Goal: Task Accomplishment & Management: Complete application form

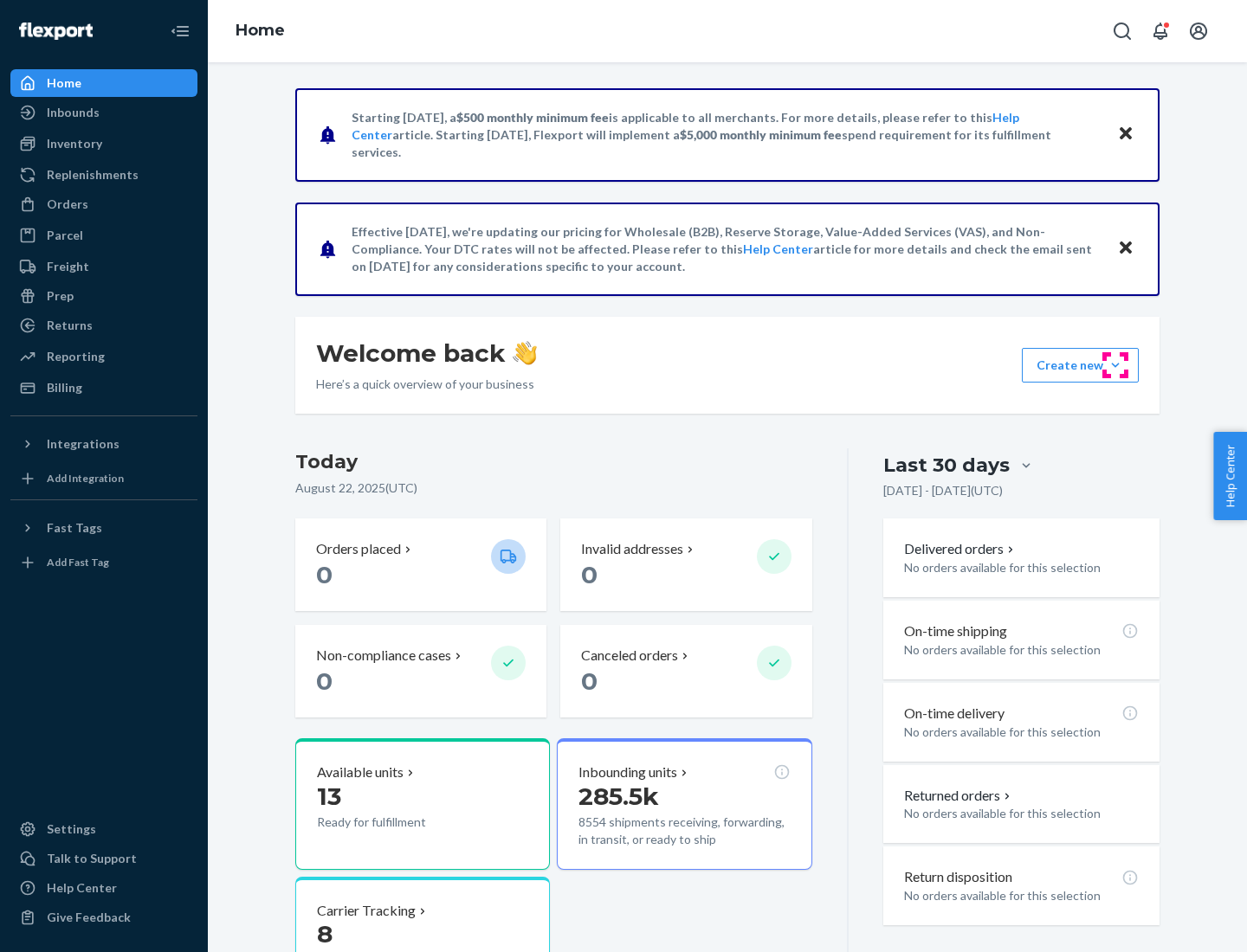
click at [1115, 366] on button "Create new Create new inbound Create new order Create new product" at bounding box center [1080, 365] width 117 height 34
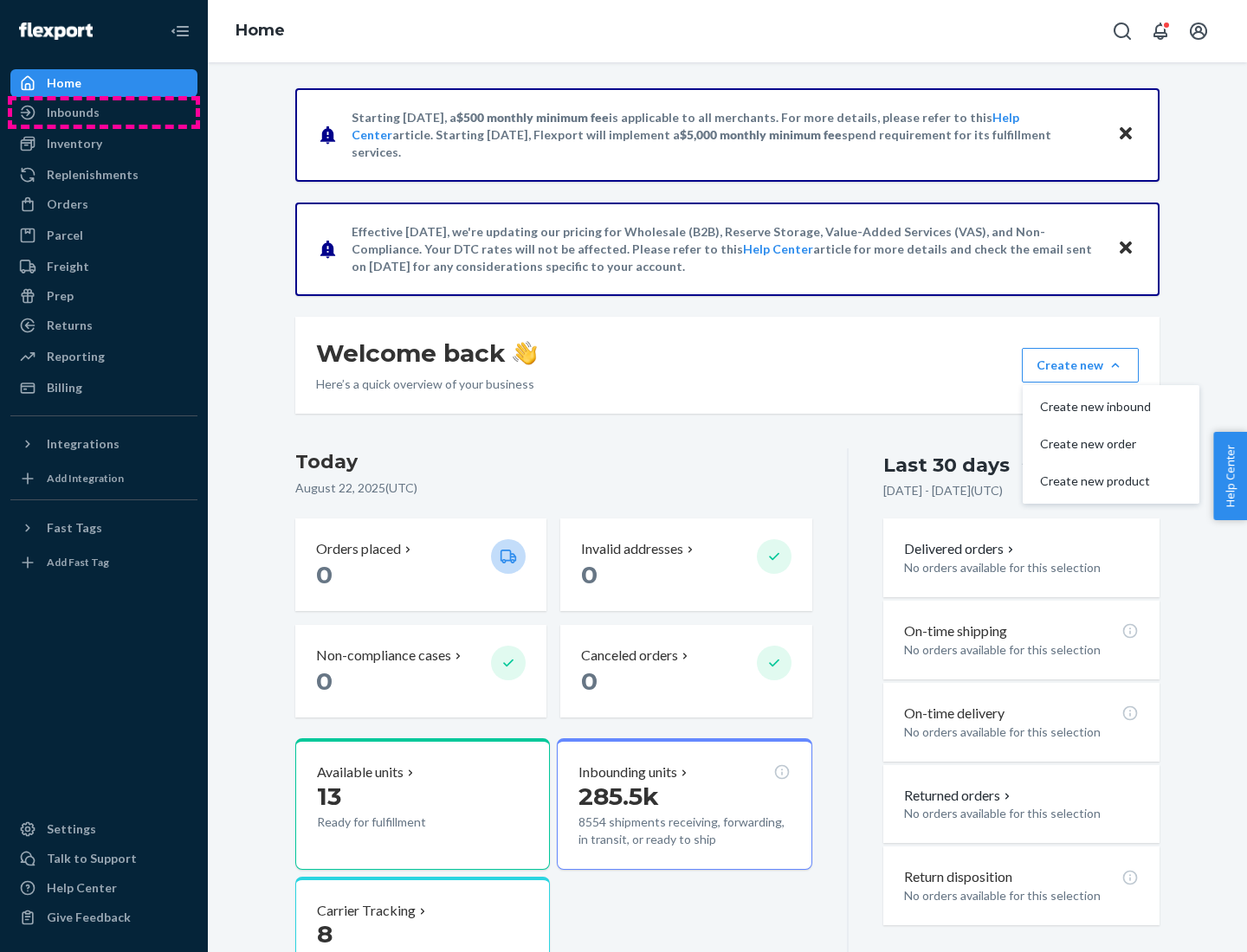
click at [103, 113] on div "Inbounds" at bounding box center [103, 113] width 183 height 25
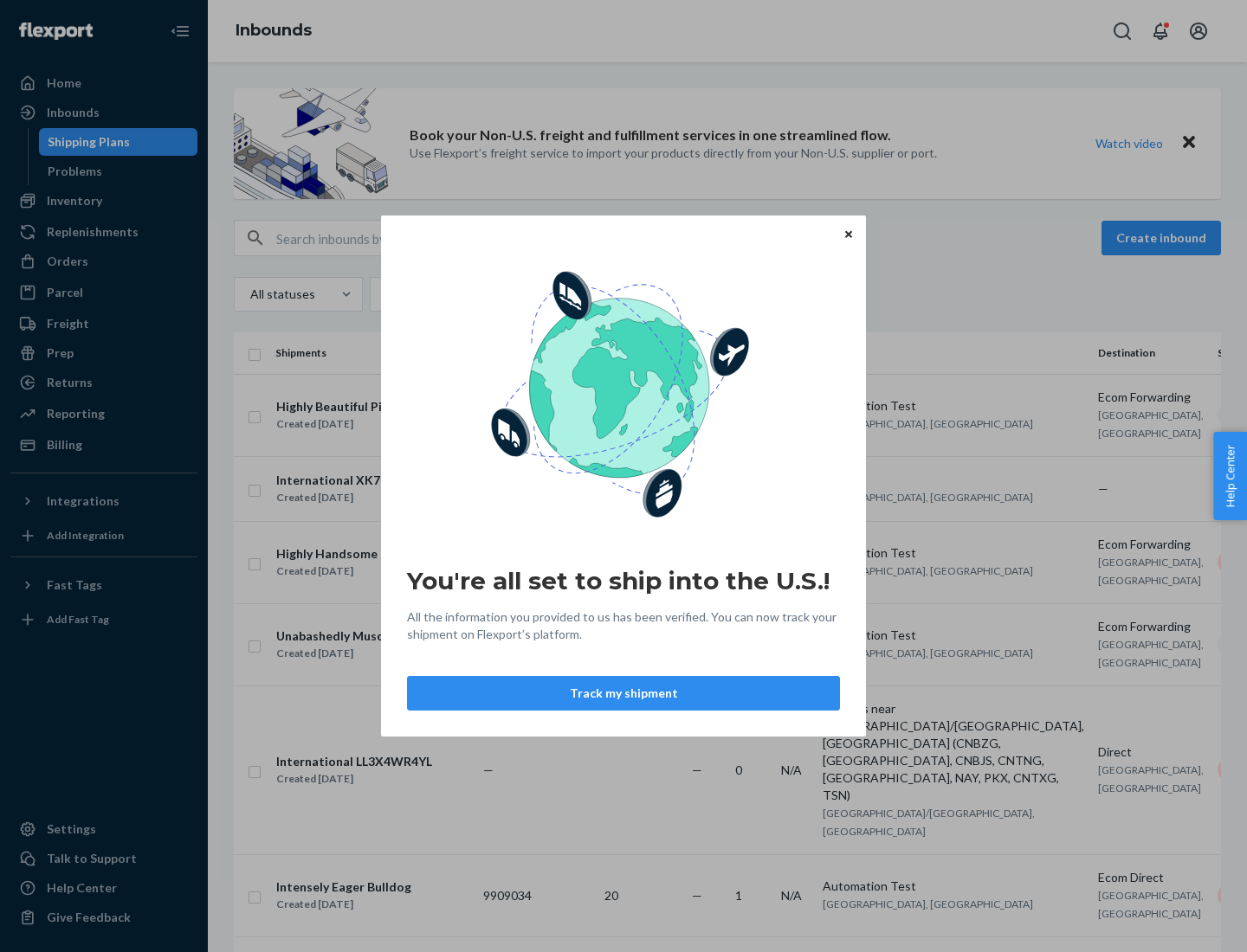
click at [624, 693] on button "Track my shipment" at bounding box center [623, 693] width 433 height 34
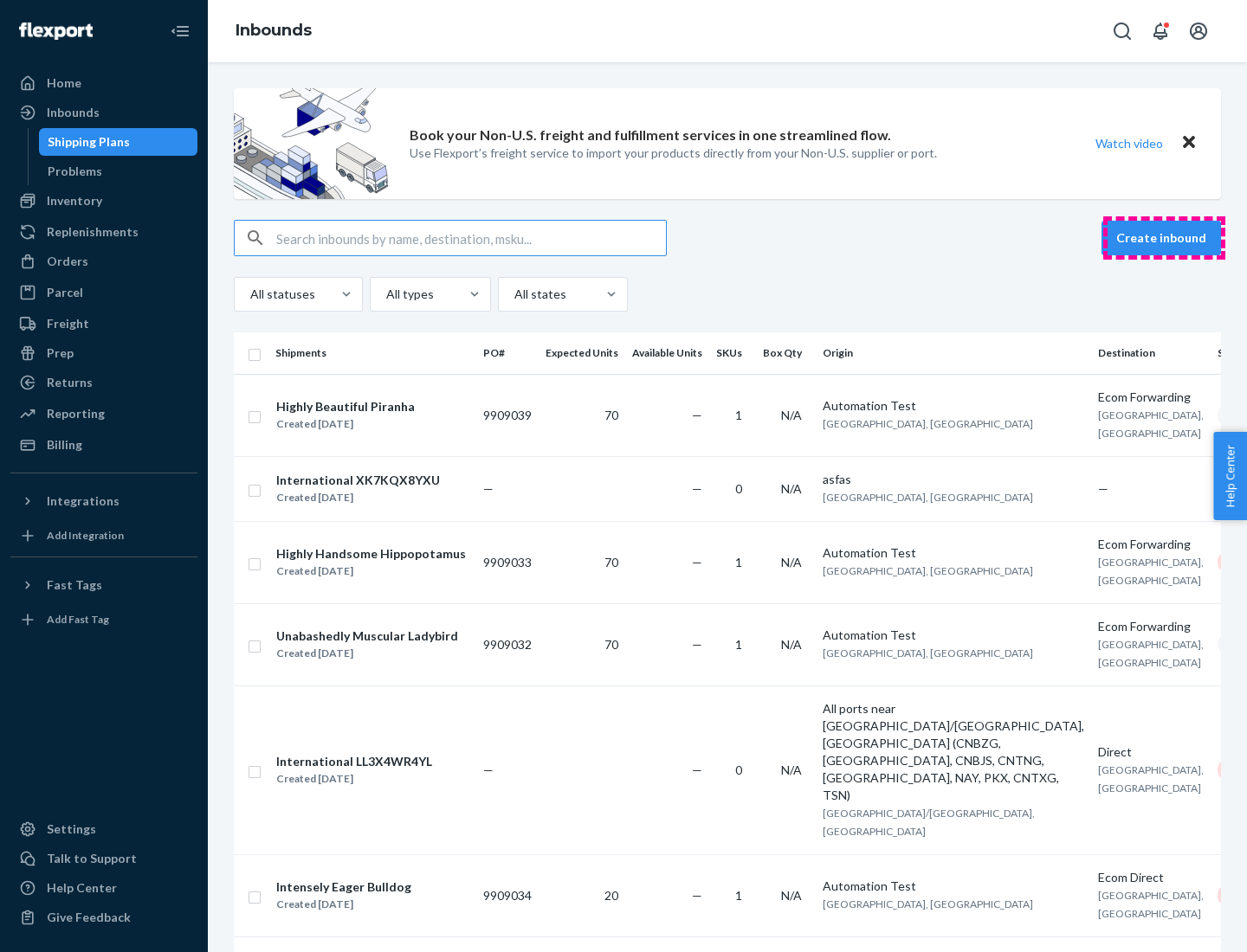
click at [1164, 238] on button "Create inbound" at bounding box center [1161, 238] width 120 height 34
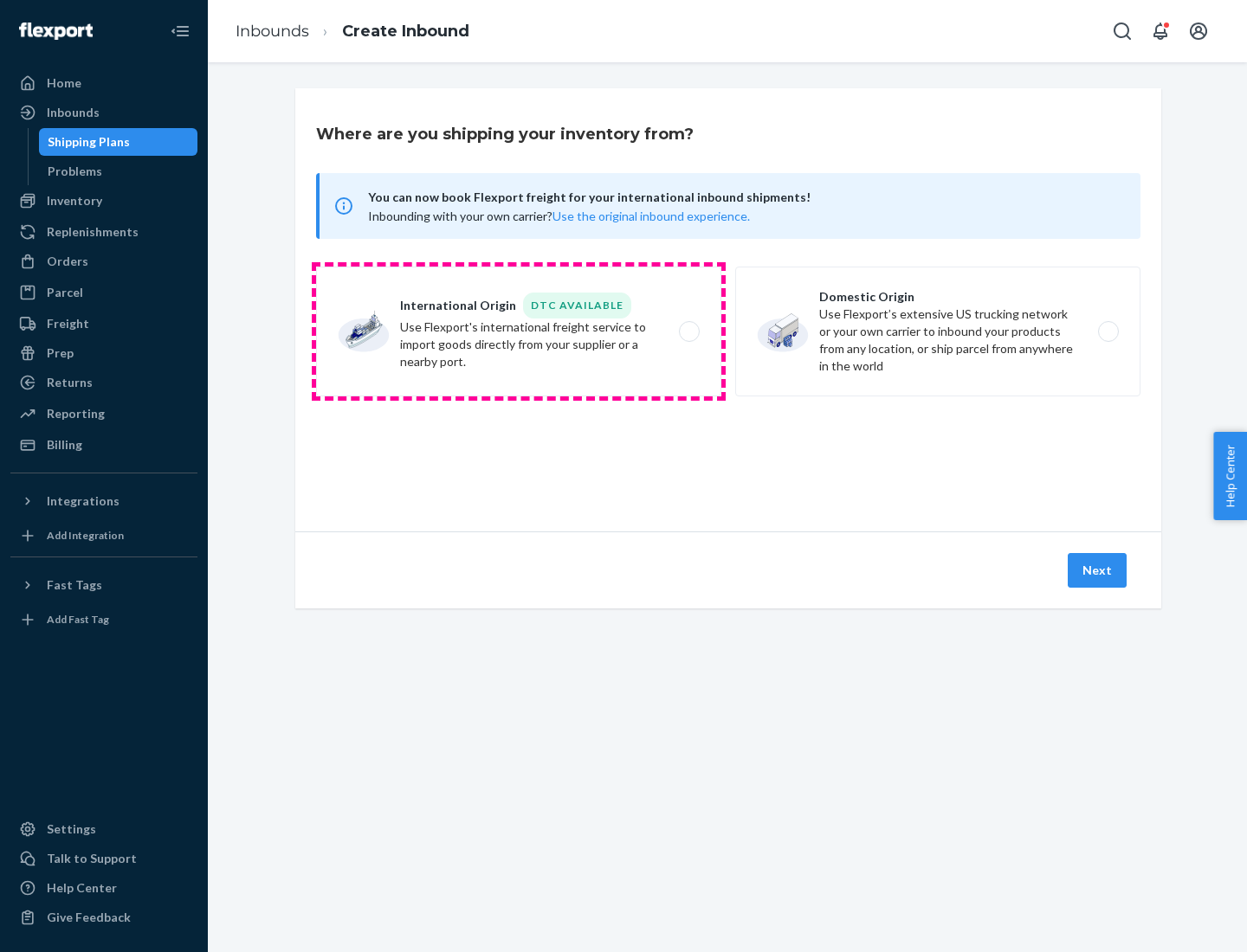
click at [518, 331] on label "International Origin DTC Available Use Flexport's international freight service…" at bounding box center [518, 331] width 405 height 130
click at [688, 331] on input "International Origin DTC Available Use Flexport's international freight service…" at bounding box center [693, 332] width 11 height 11
radio input "true"
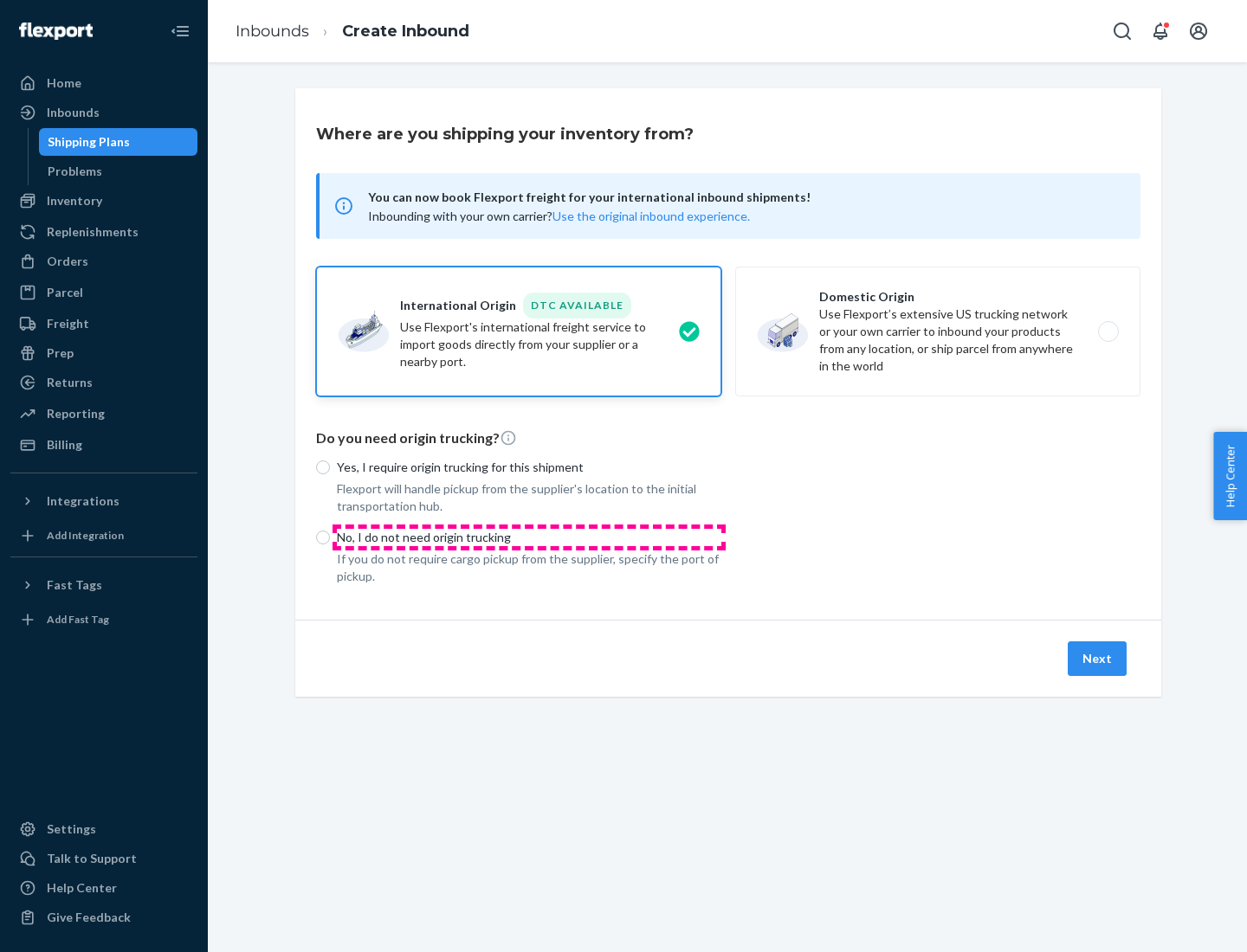
click at [529, 536] on p "No, I do not need origin trucking" at bounding box center [529, 537] width 385 height 17
click at [329, 536] on input "No, I do not need origin trucking" at bounding box center [322, 537] width 14 height 14
radio input "true"
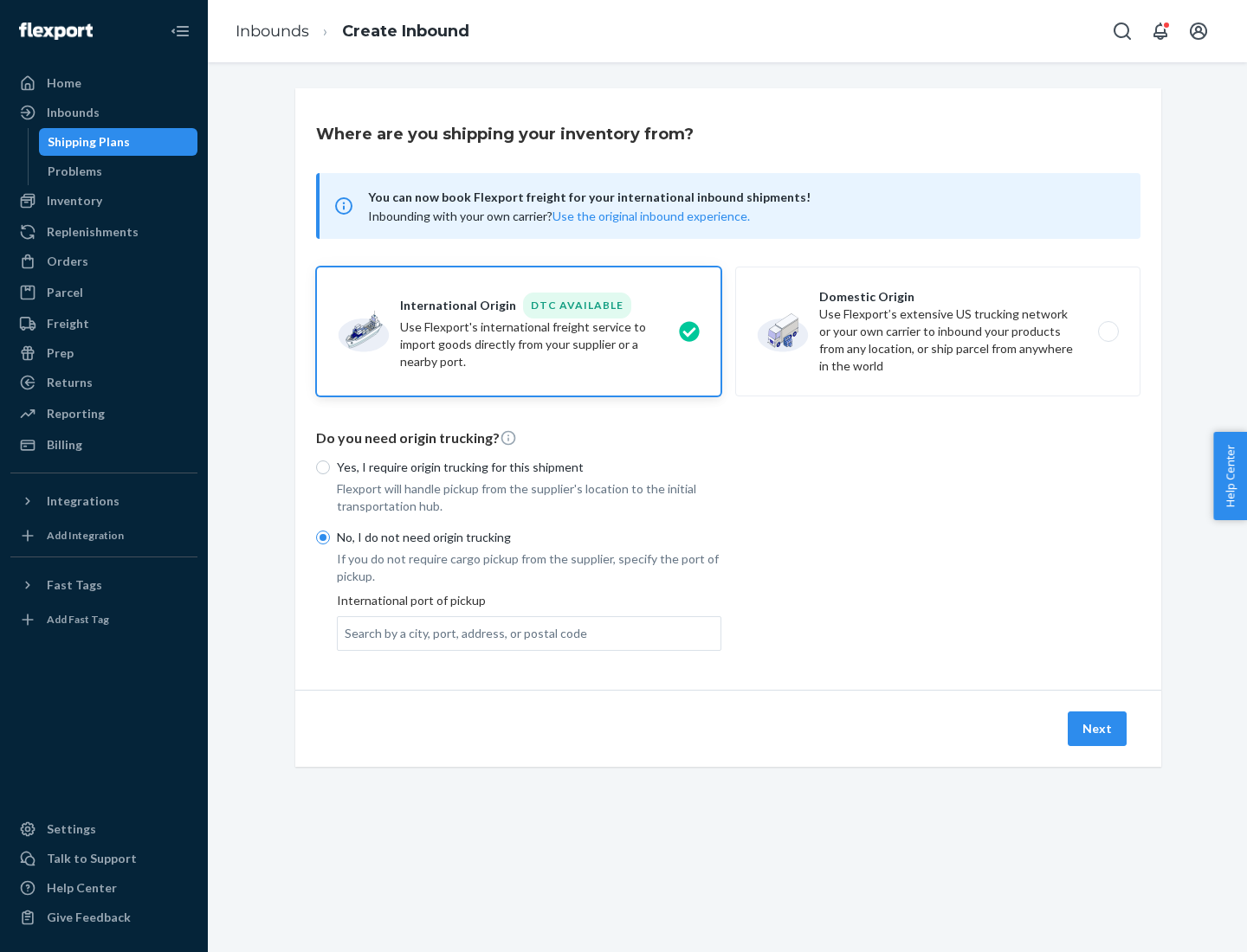
click at [461, 633] on div "Search by a city, port, address, or postal code" at bounding box center [466, 633] width 242 height 17
click at [347, 633] on input "Search by a city, port, address, or postal code" at bounding box center [346, 633] width 2 height 17
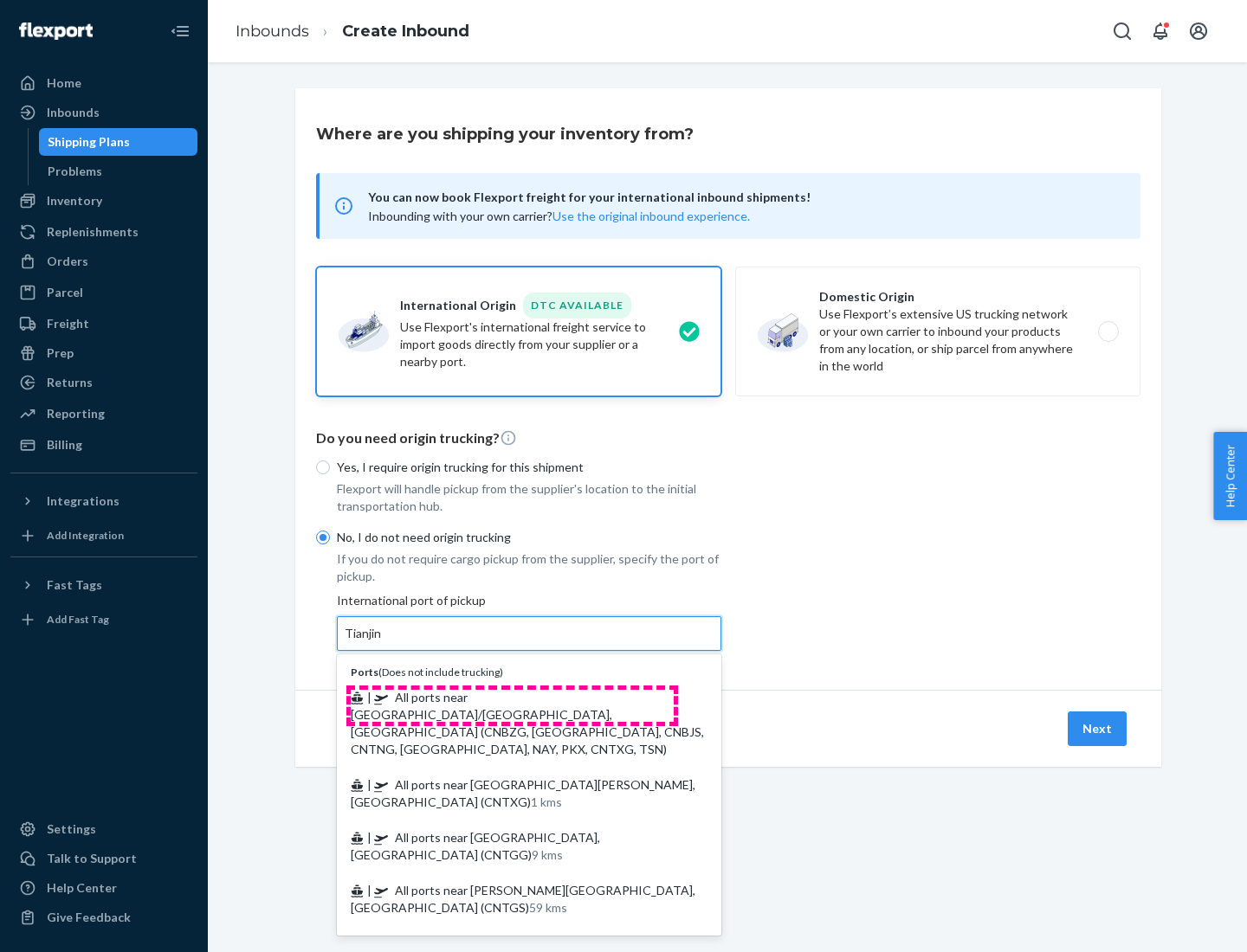
click at [512, 697] on span "| All ports near [GEOGRAPHIC_DATA]/[GEOGRAPHIC_DATA], [GEOGRAPHIC_DATA] (CNBZG,…" at bounding box center [526, 722] width 353 height 66
click at [383, 643] on input "Tianjin" at bounding box center [364, 633] width 38 height 17
type input "All ports near [GEOGRAPHIC_DATA]/[GEOGRAPHIC_DATA], [GEOGRAPHIC_DATA] (CNBZG, […"
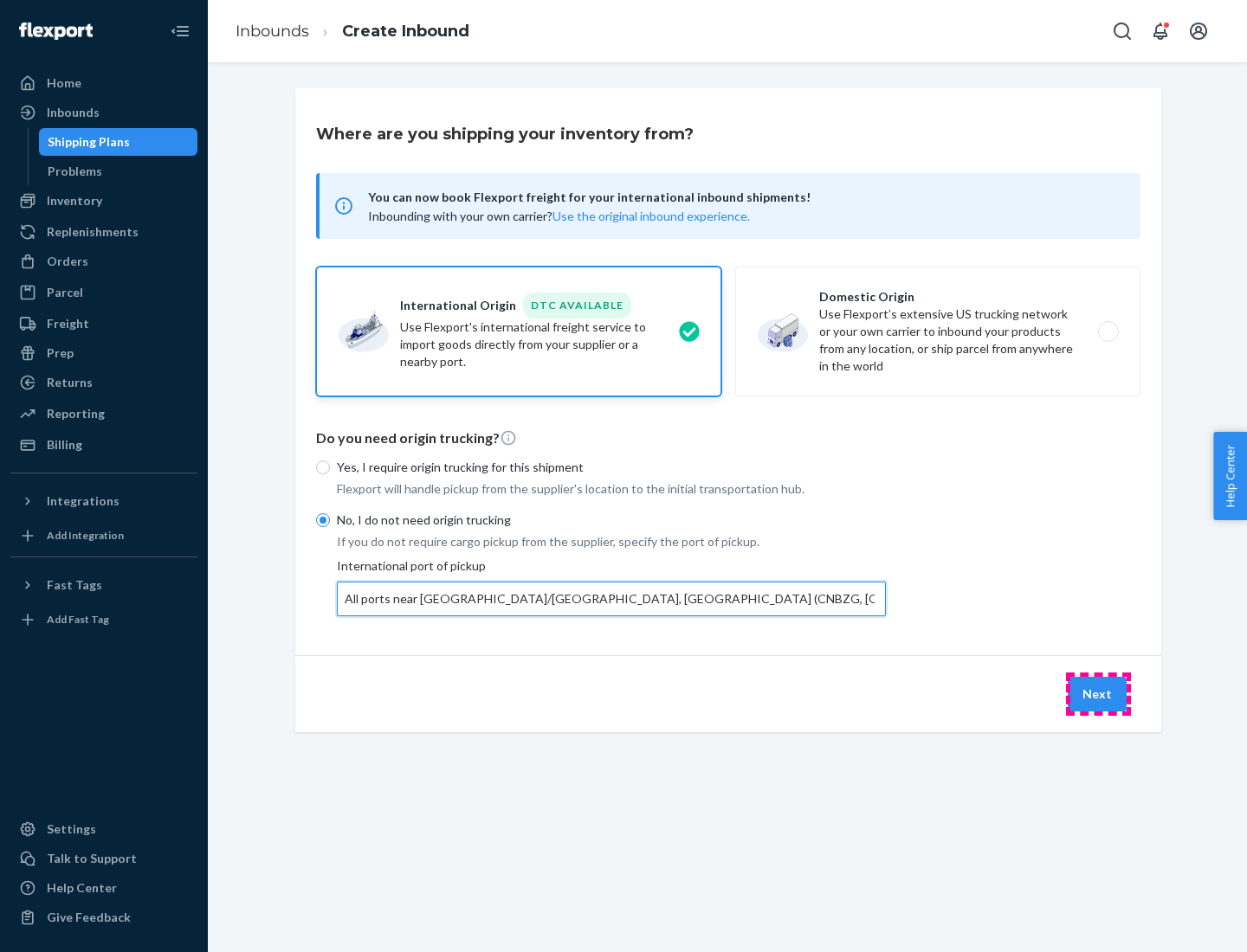
click at [1098, 693] on button "Next" at bounding box center [1096, 694] width 59 height 34
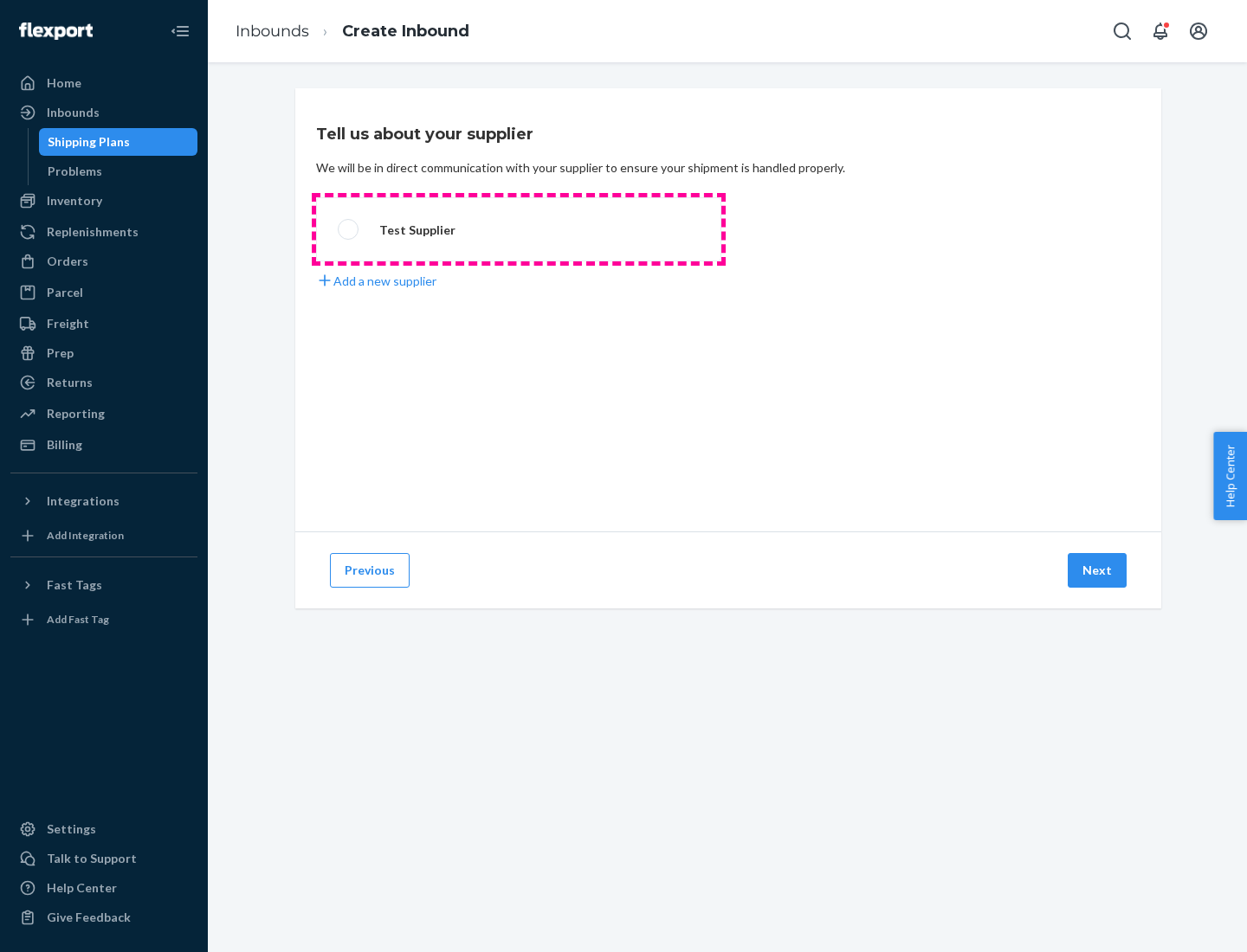
click at [518, 230] on label "Test Supplier" at bounding box center [518, 229] width 405 height 64
click at [349, 230] on input "Test Supplier" at bounding box center [343, 230] width 11 height 11
radio input "true"
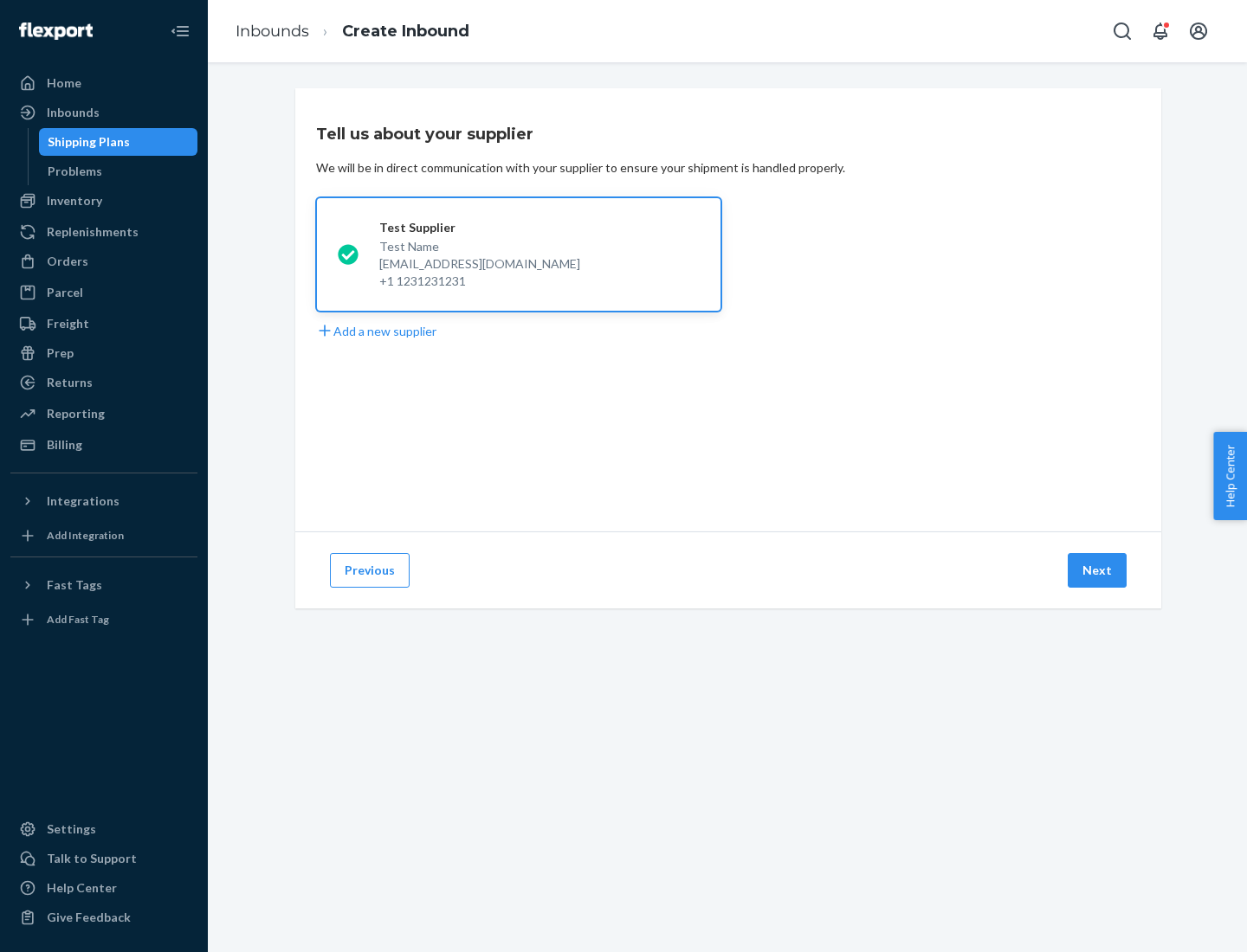
click at [1098, 571] on button "Next" at bounding box center [1096, 571] width 59 height 34
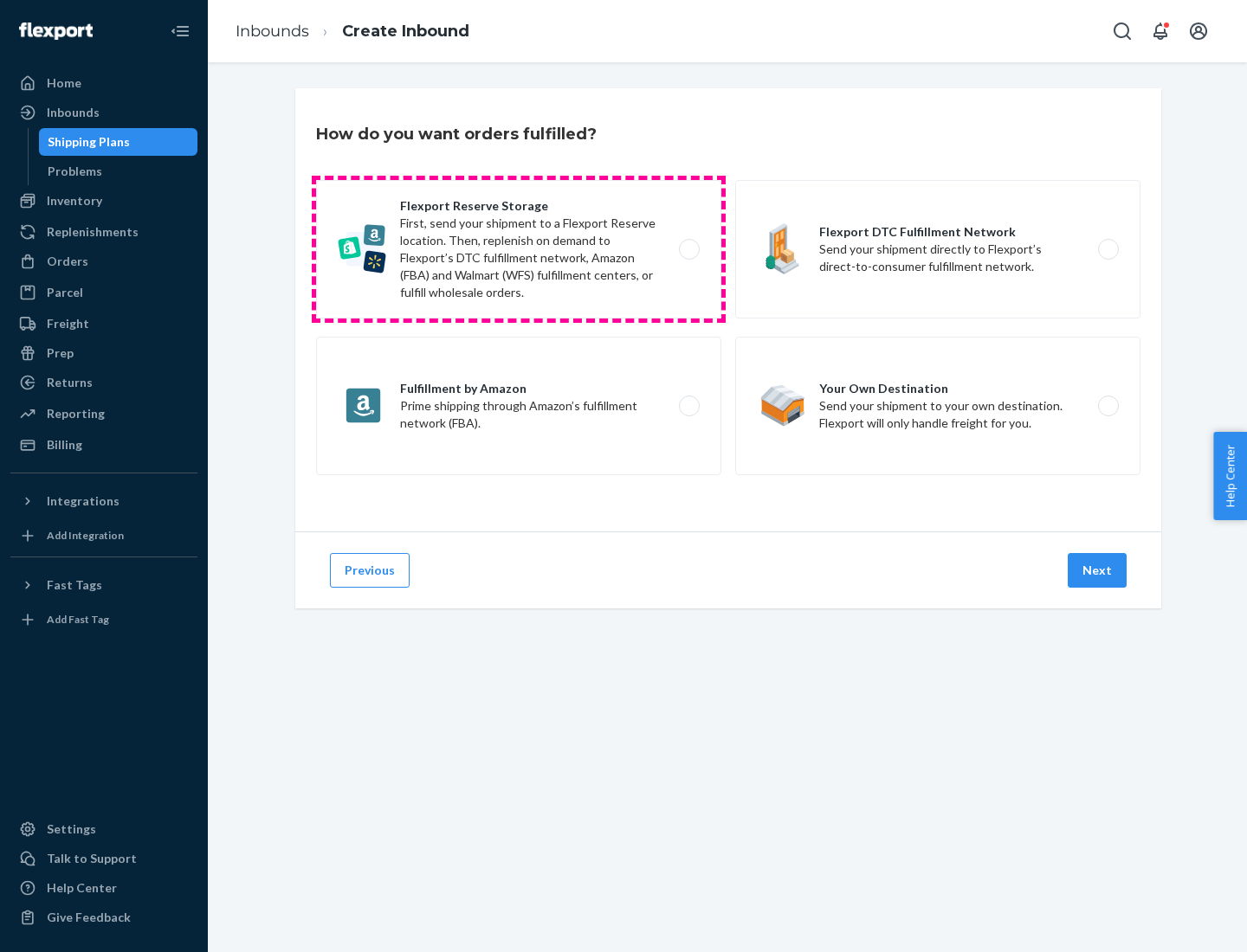
click at [518, 250] on label "Flexport Reserve Storage First, send your shipment to a Flexport Reserve locati…" at bounding box center [518, 249] width 405 height 139
click at [688, 250] on input "Flexport Reserve Storage First, send your shipment to a Flexport Reserve locati…" at bounding box center [693, 250] width 11 height 11
radio input "true"
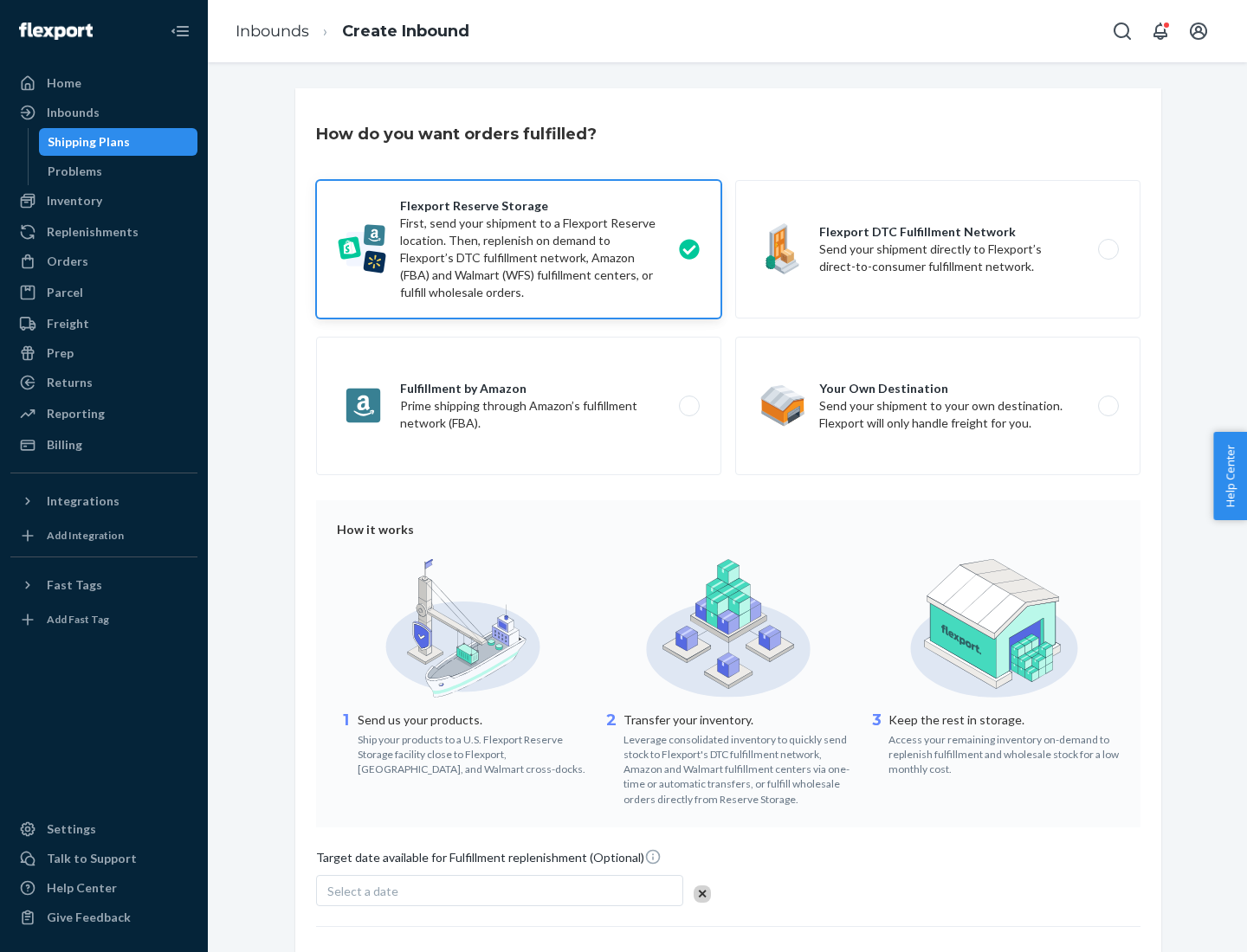
scroll to position [142, 0]
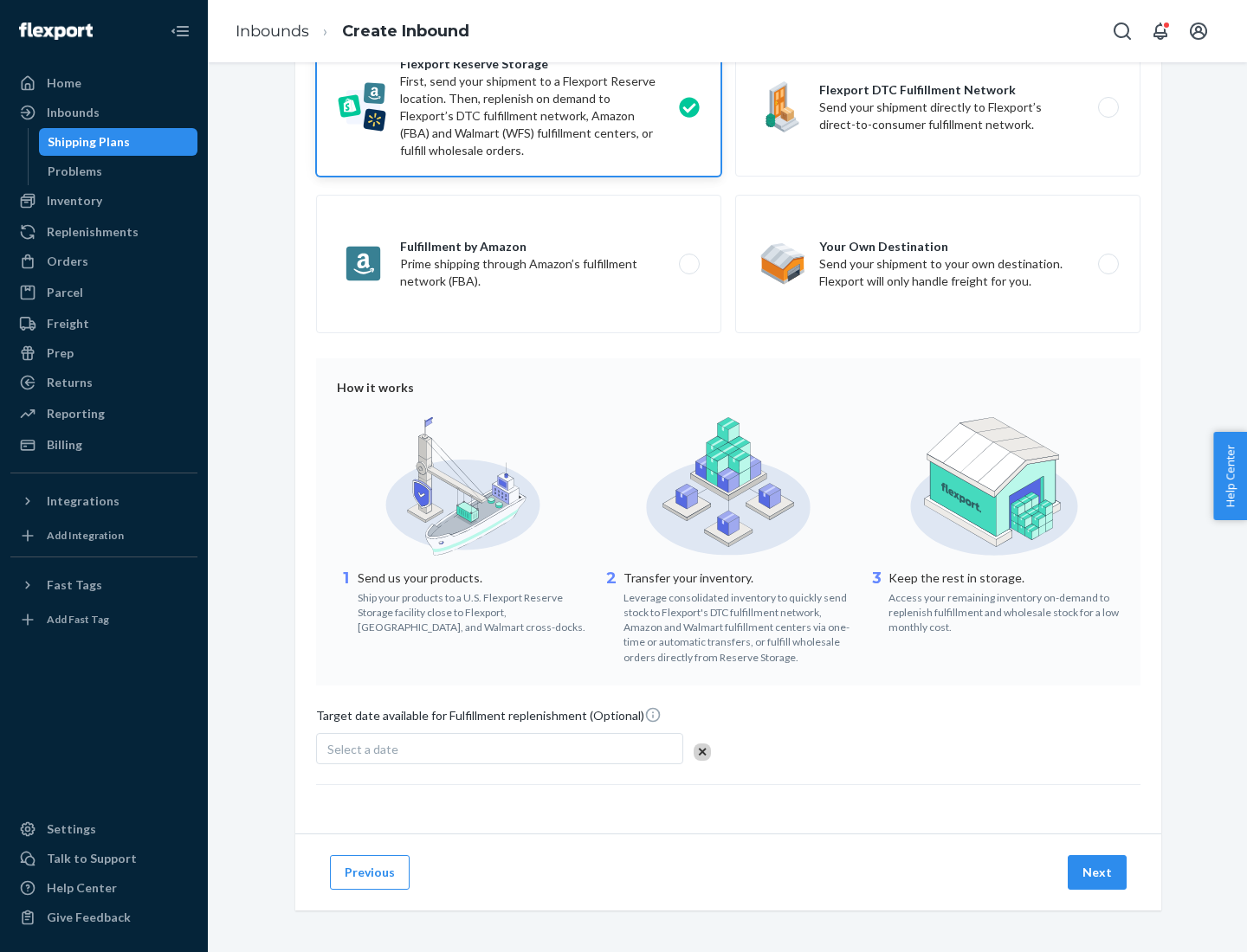
click at [1098, 872] on button "Next" at bounding box center [1096, 872] width 59 height 34
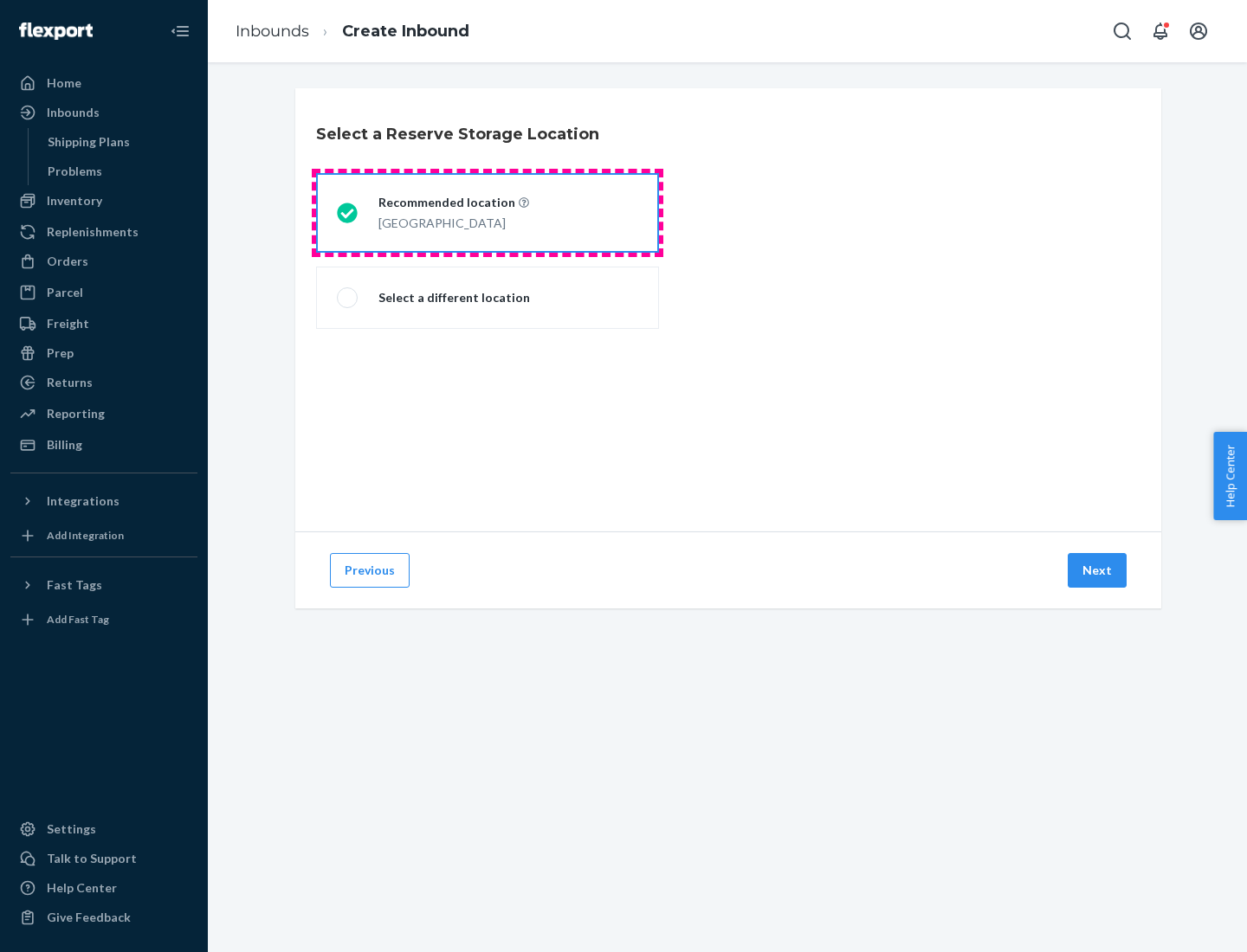
click at [487, 213] on div "[GEOGRAPHIC_DATA]" at bounding box center [454, 221] width 151 height 21
click at [348, 213] on input "Recommended location [GEOGRAPHIC_DATA]" at bounding box center [342, 213] width 11 height 11
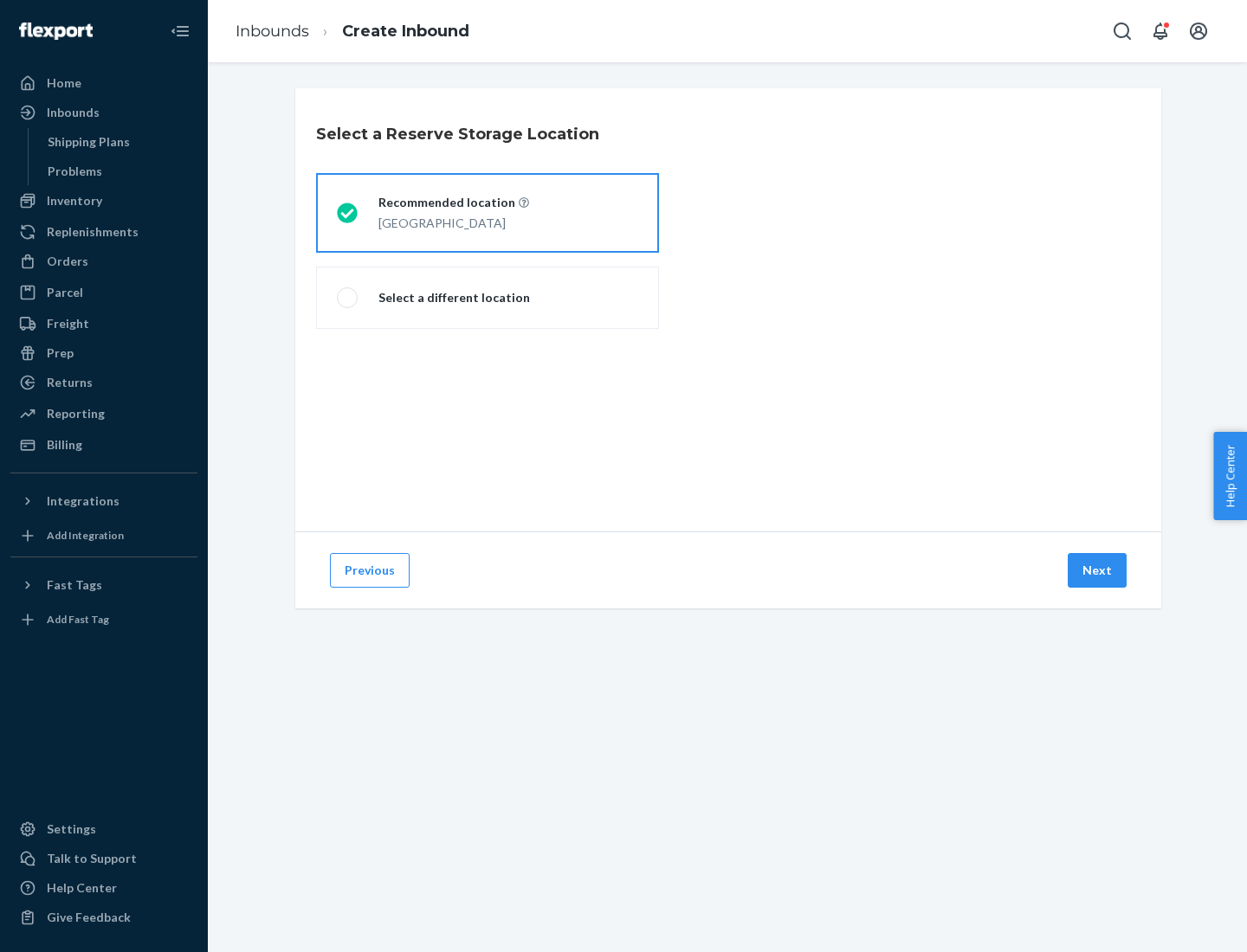
click at [1098, 571] on button "Next" at bounding box center [1096, 571] width 59 height 34
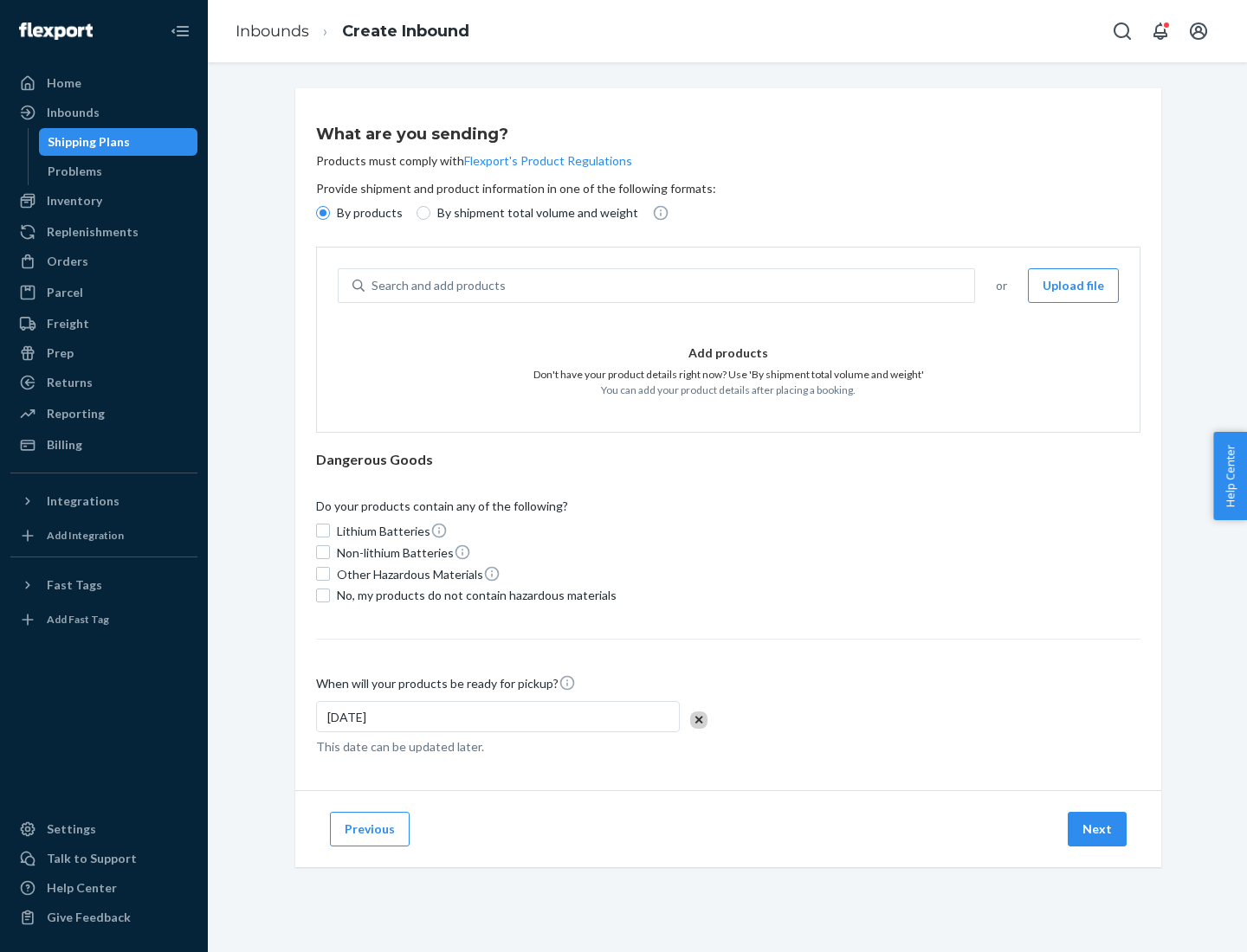
click at [670, 286] on div "Search and add products" at bounding box center [670, 286] width 610 height 31
click at [373, 286] on input "Search and add products" at bounding box center [372, 285] width 2 height 17
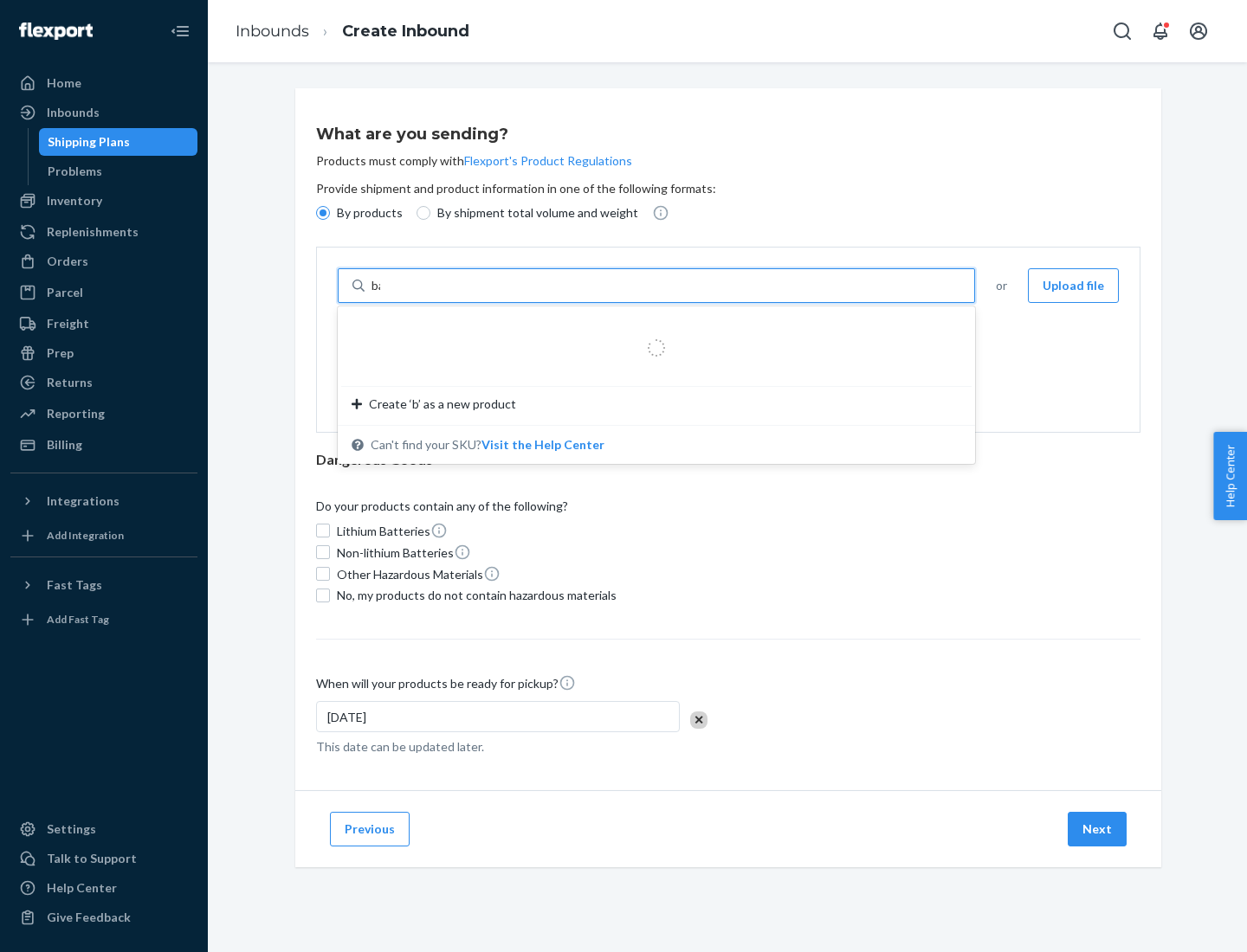
type input "basic"
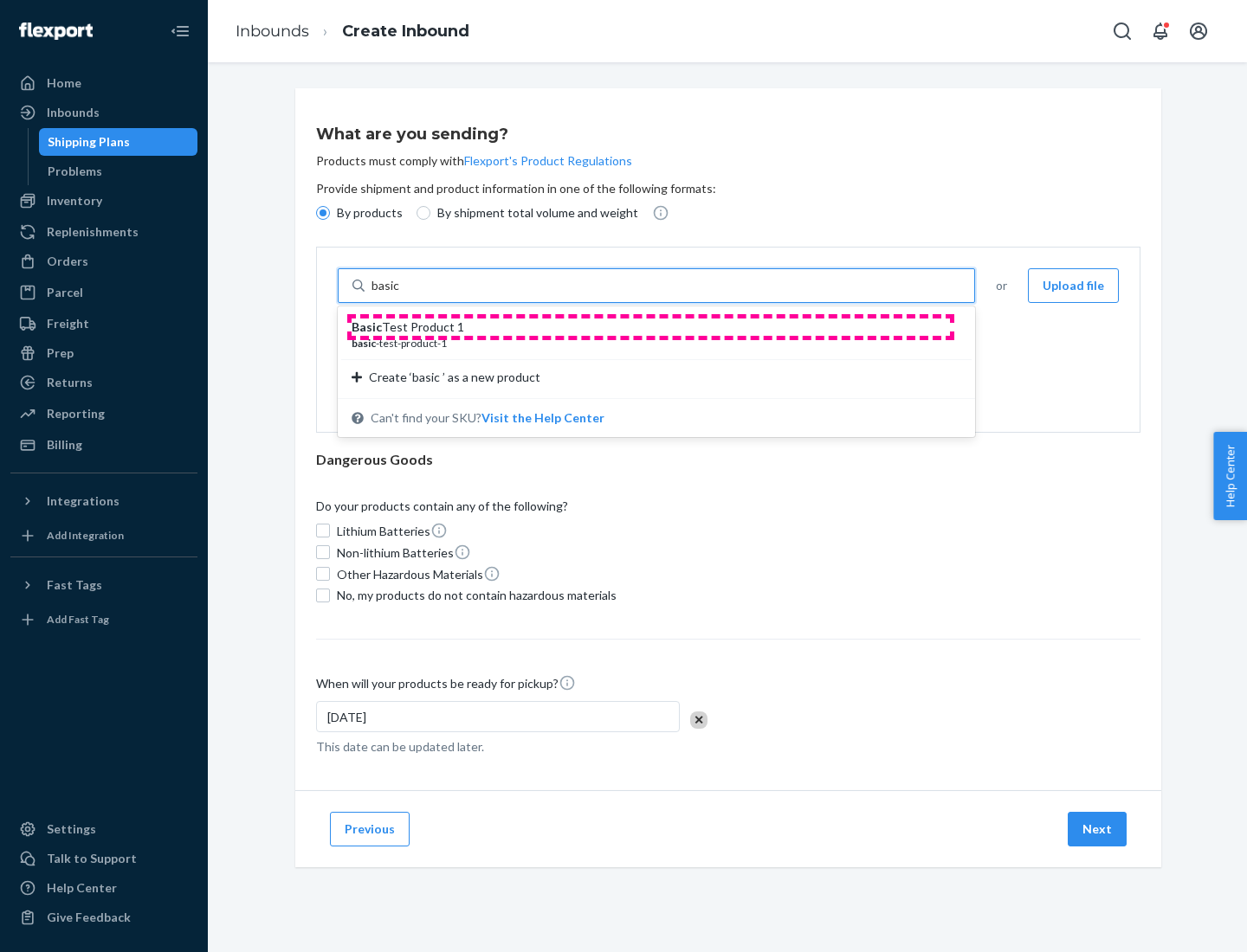
click at [650, 328] on div "Basic Test Product 1" at bounding box center [649, 327] width 595 height 17
click at [403, 294] on input "basic" at bounding box center [387, 285] width 31 height 17
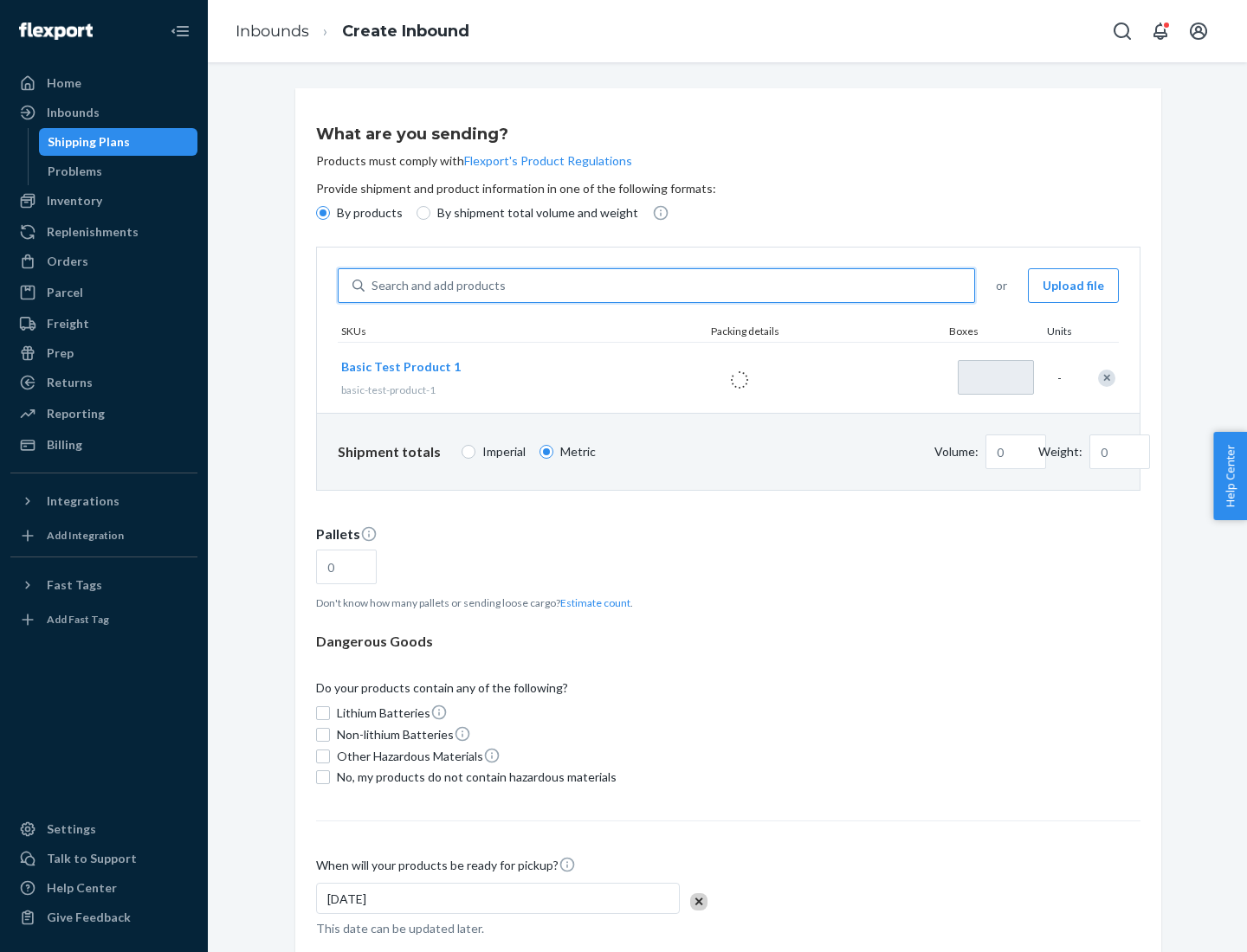
type input "1"
type input "1.09"
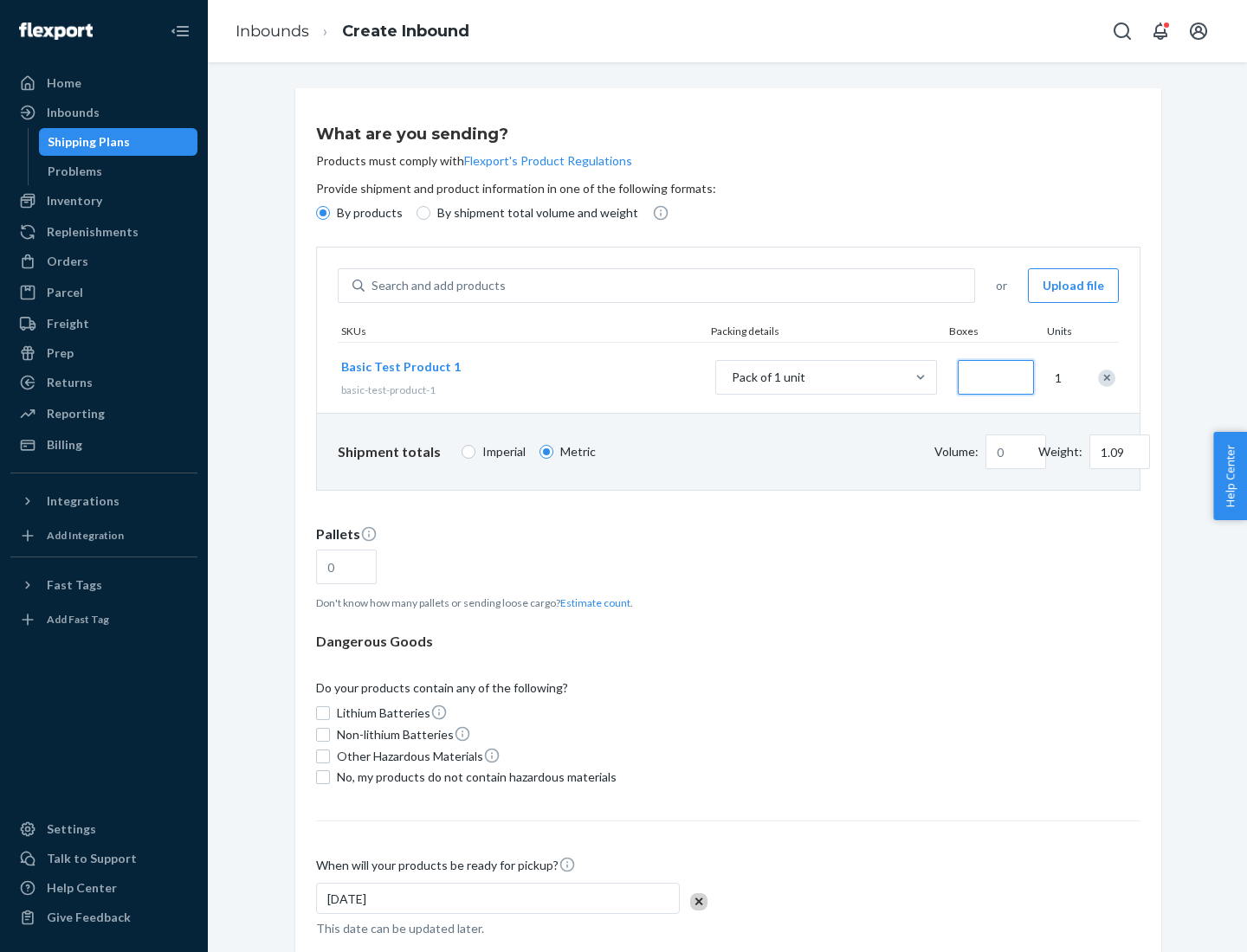
type input "3.27"
type input "3"
type input "0.01"
type input "32.66"
type input "30"
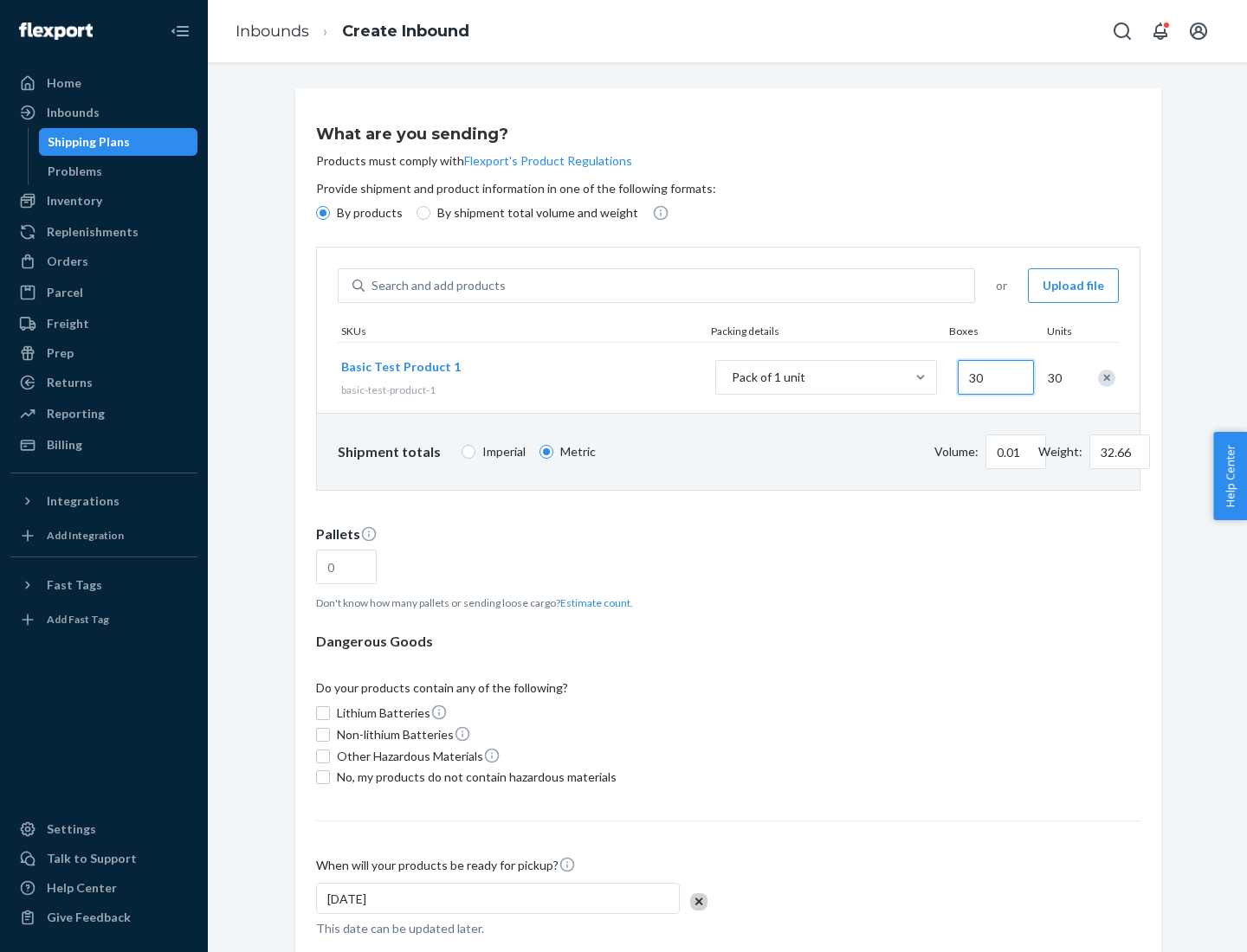
type input "0.07"
type input "326.59"
type input "300"
type input "0.68"
type input "3265.86"
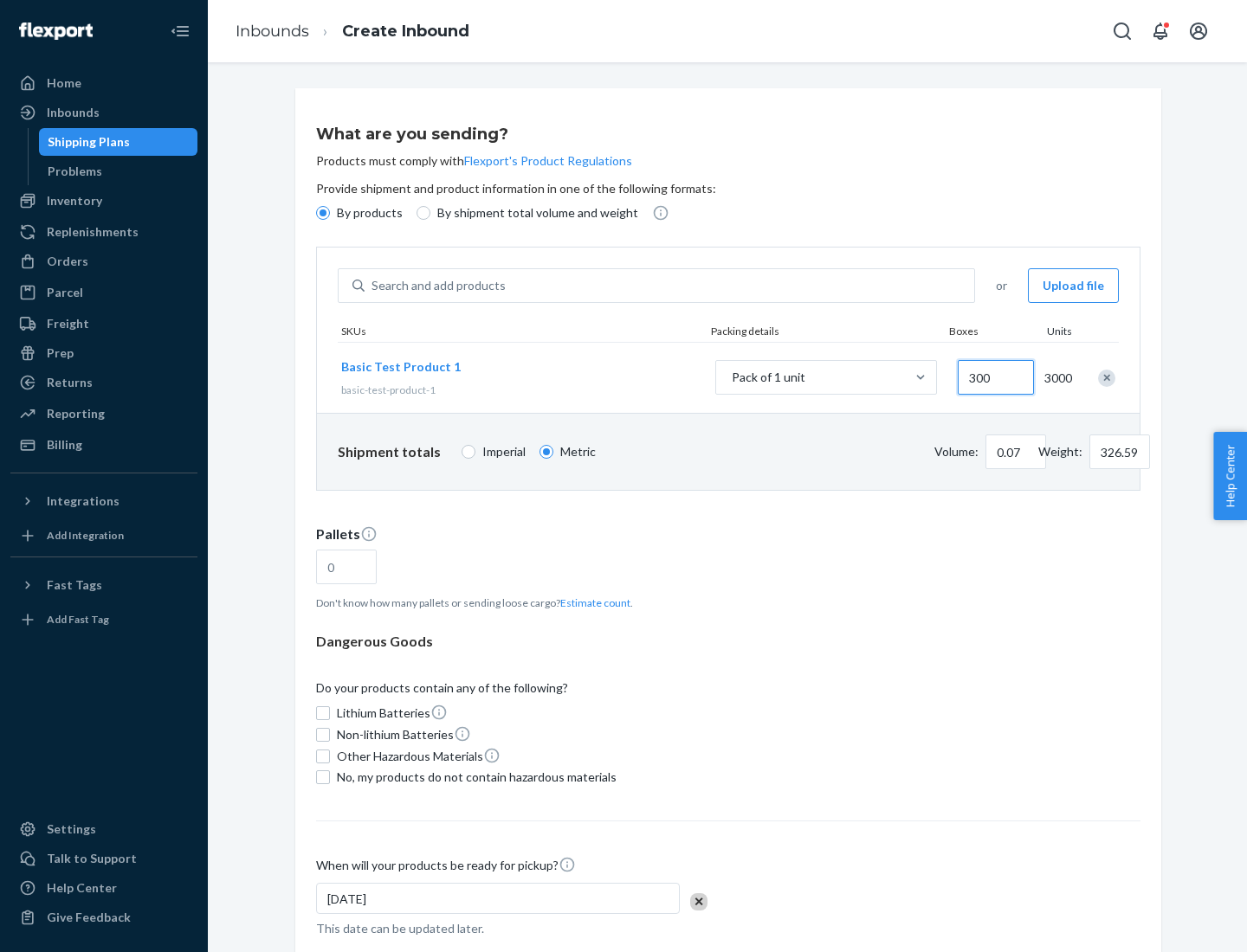
type input "3000"
type input "1.09"
type input "1"
type input "10.89"
type input "10"
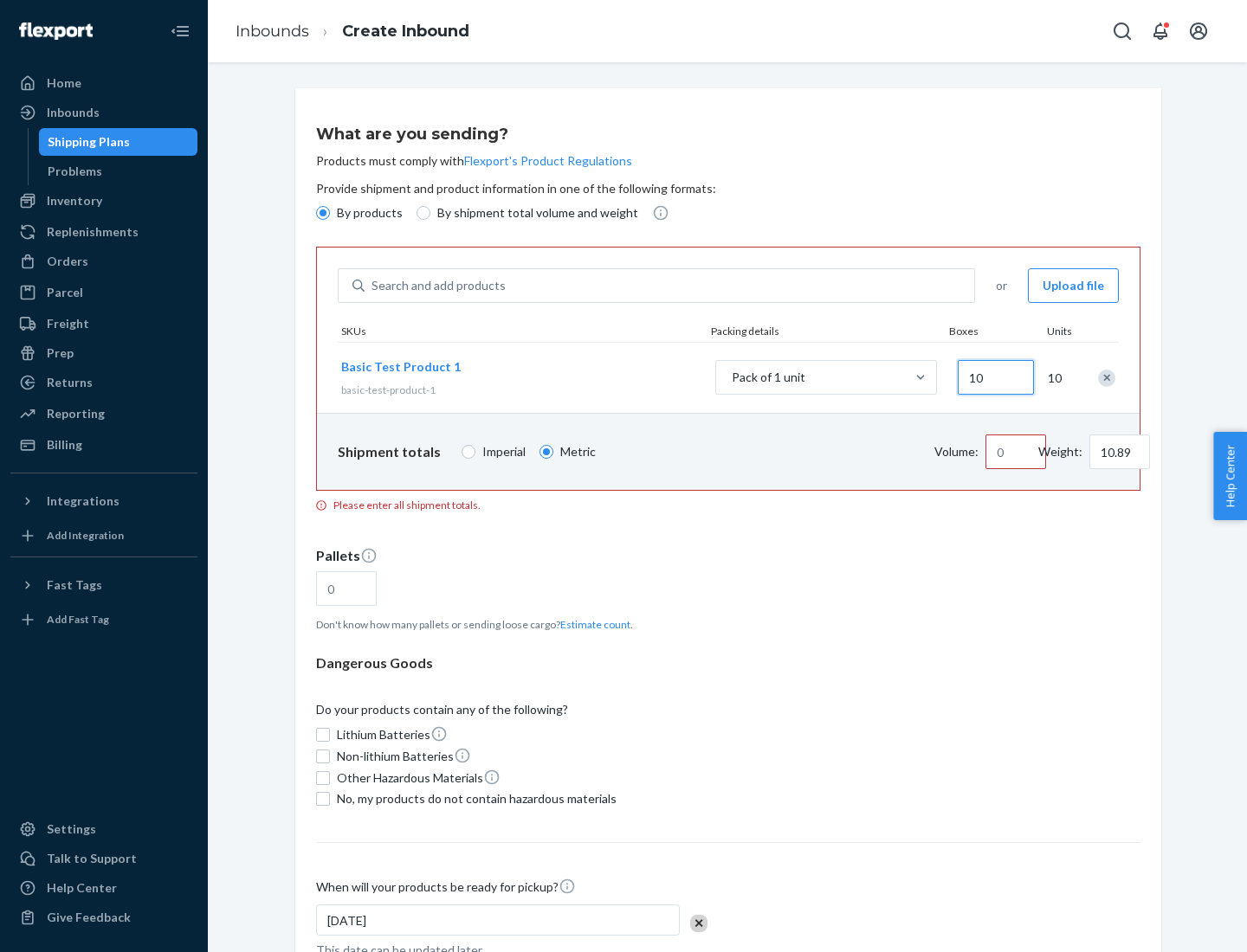
type input "0.02"
type input "108.86"
type input "100"
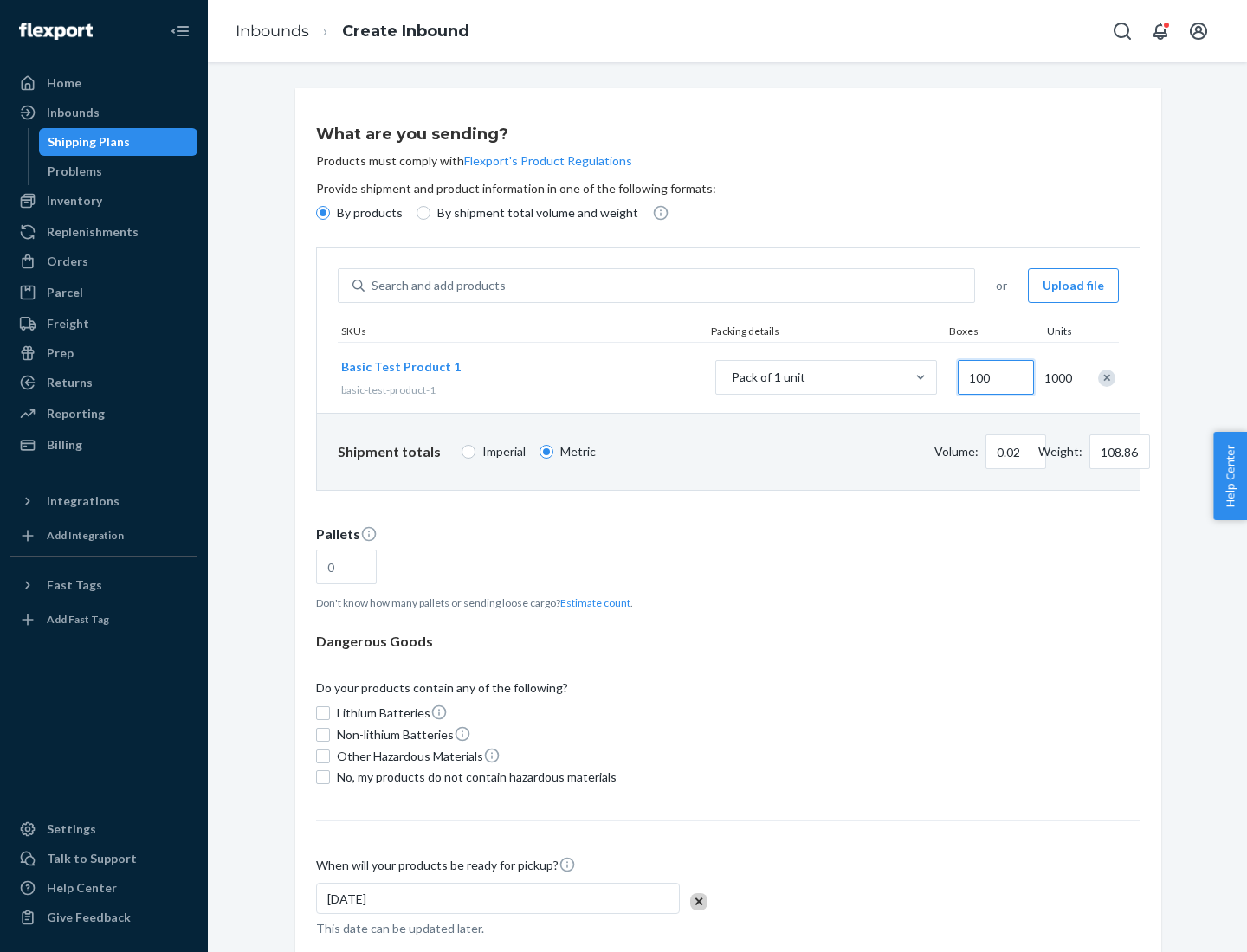
type input "0.23"
type input "1088.62"
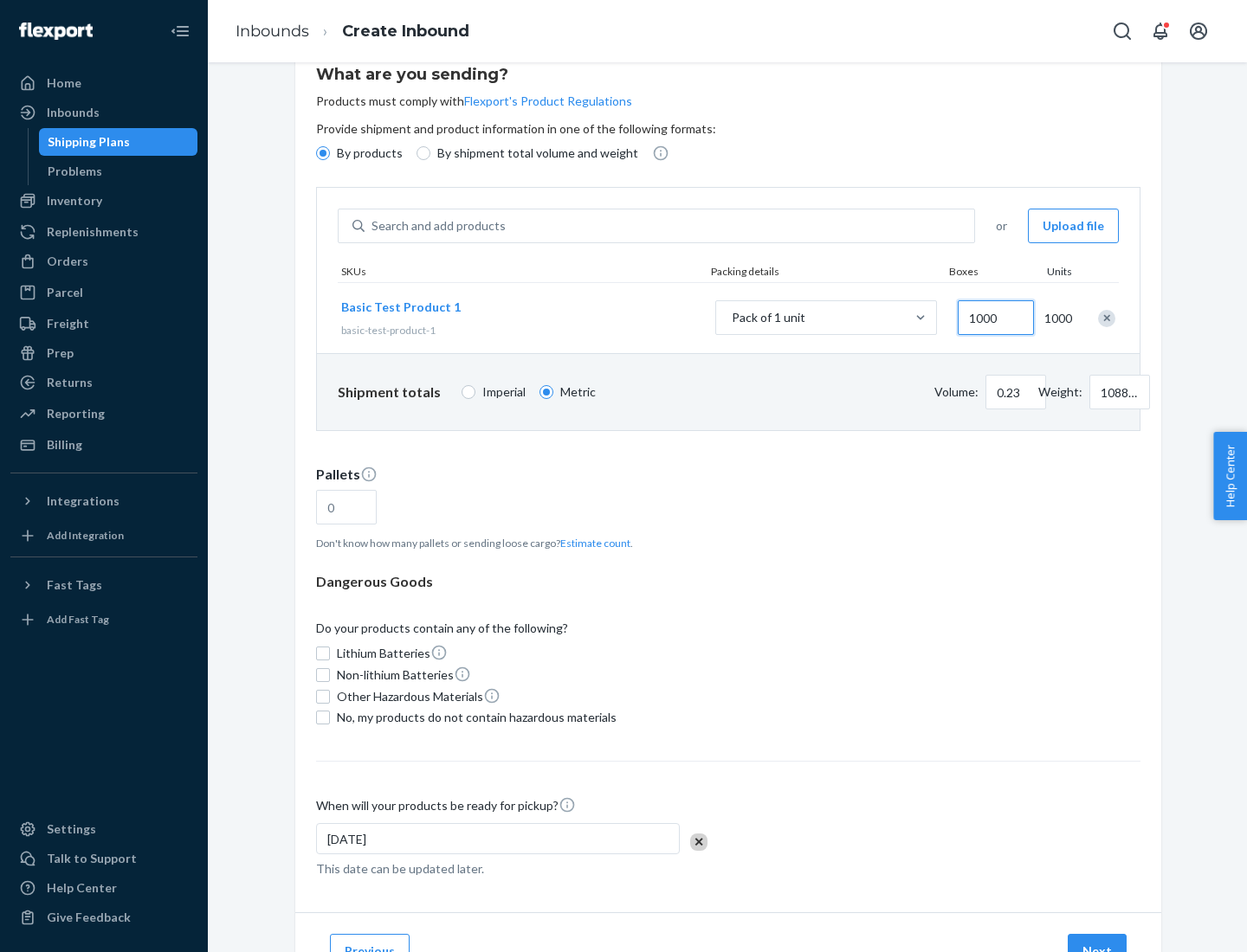
type input "1000"
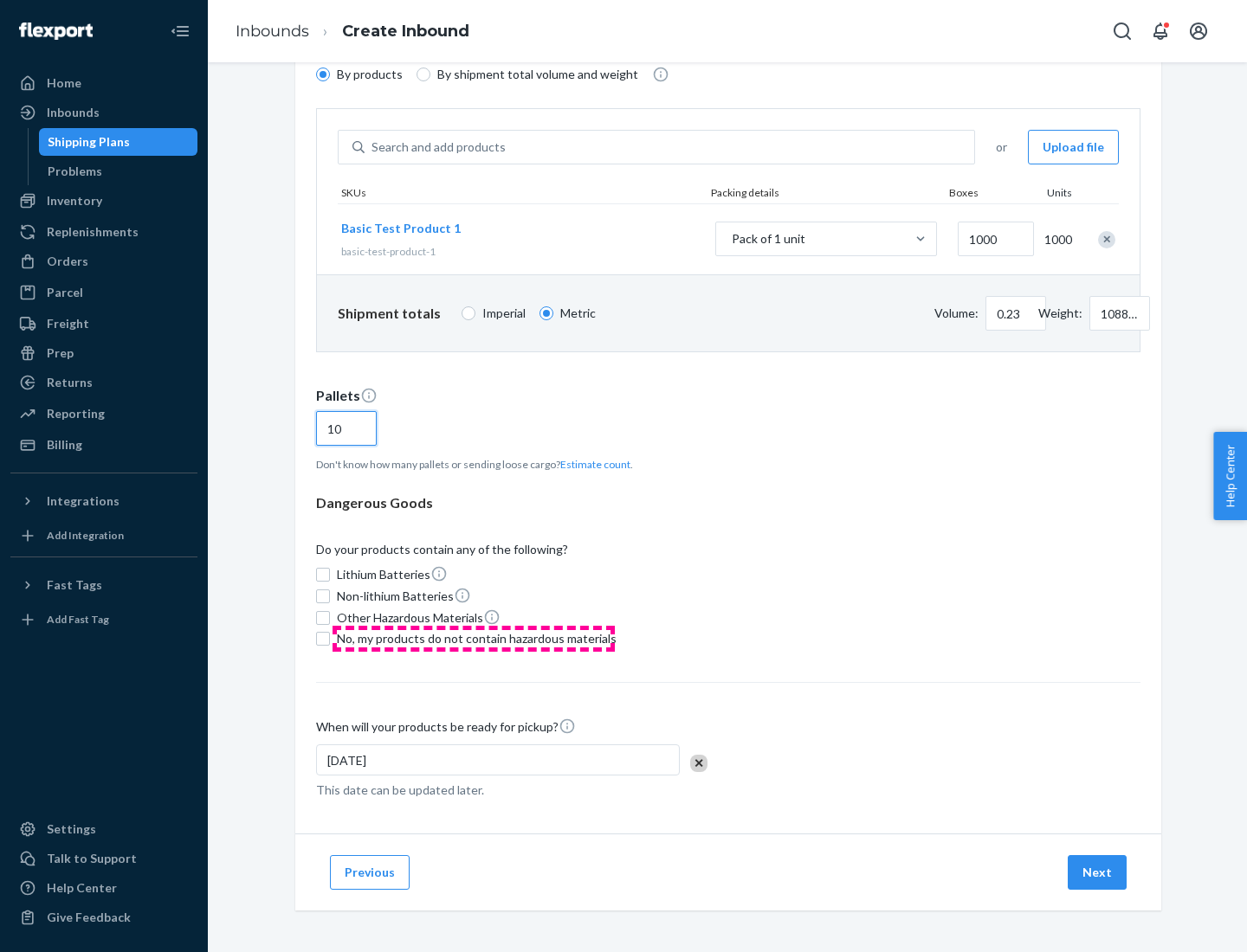
type input "10"
click at [474, 639] on span "No, my products do not contain hazardous materials" at bounding box center [476, 638] width 280 height 17
click at [329, 639] on input "No, my products do not contain hazardous materials" at bounding box center [322, 638] width 14 height 14
checkbox input "true"
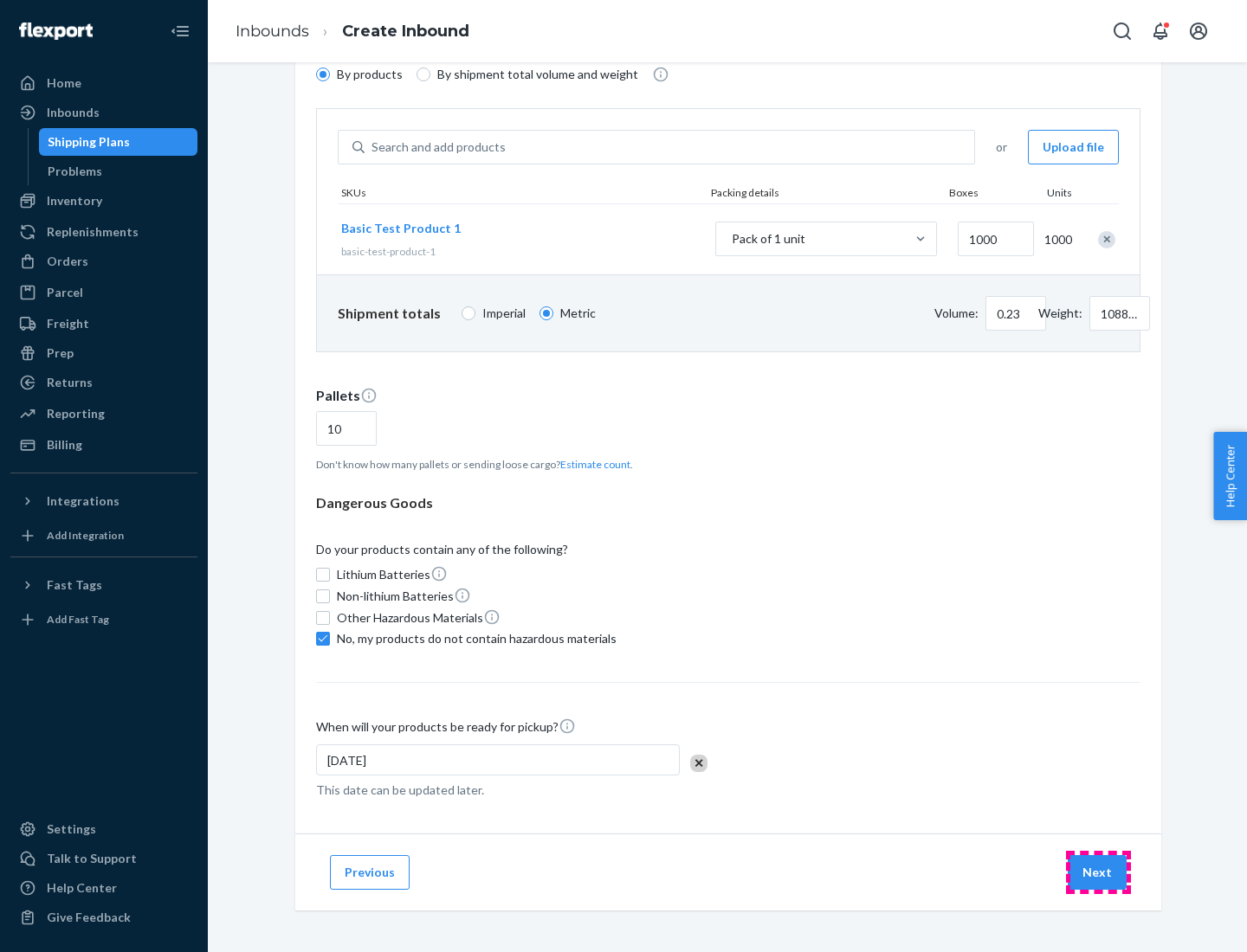
click at [1098, 873] on button "Next" at bounding box center [1096, 872] width 59 height 34
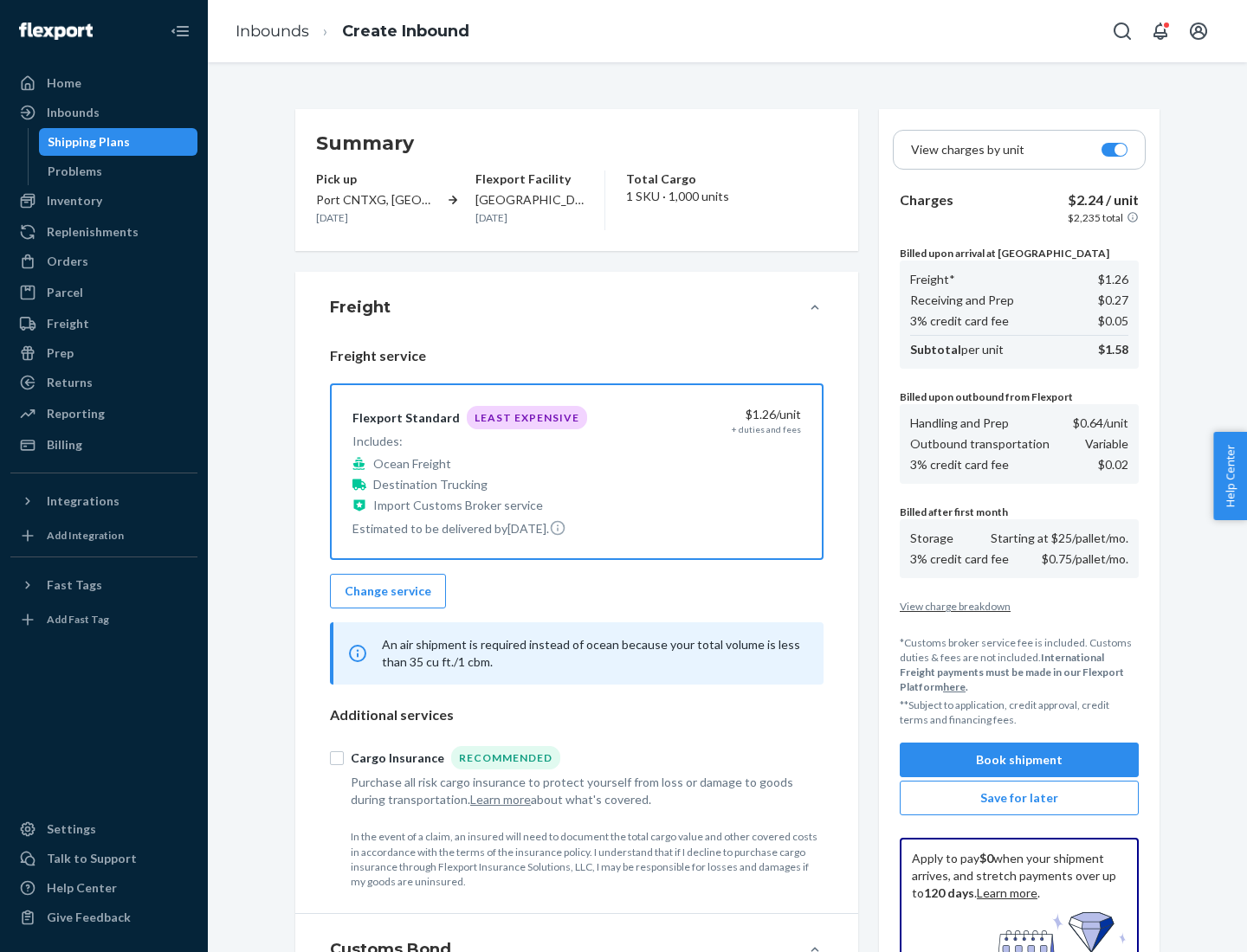
scroll to position [253, 0]
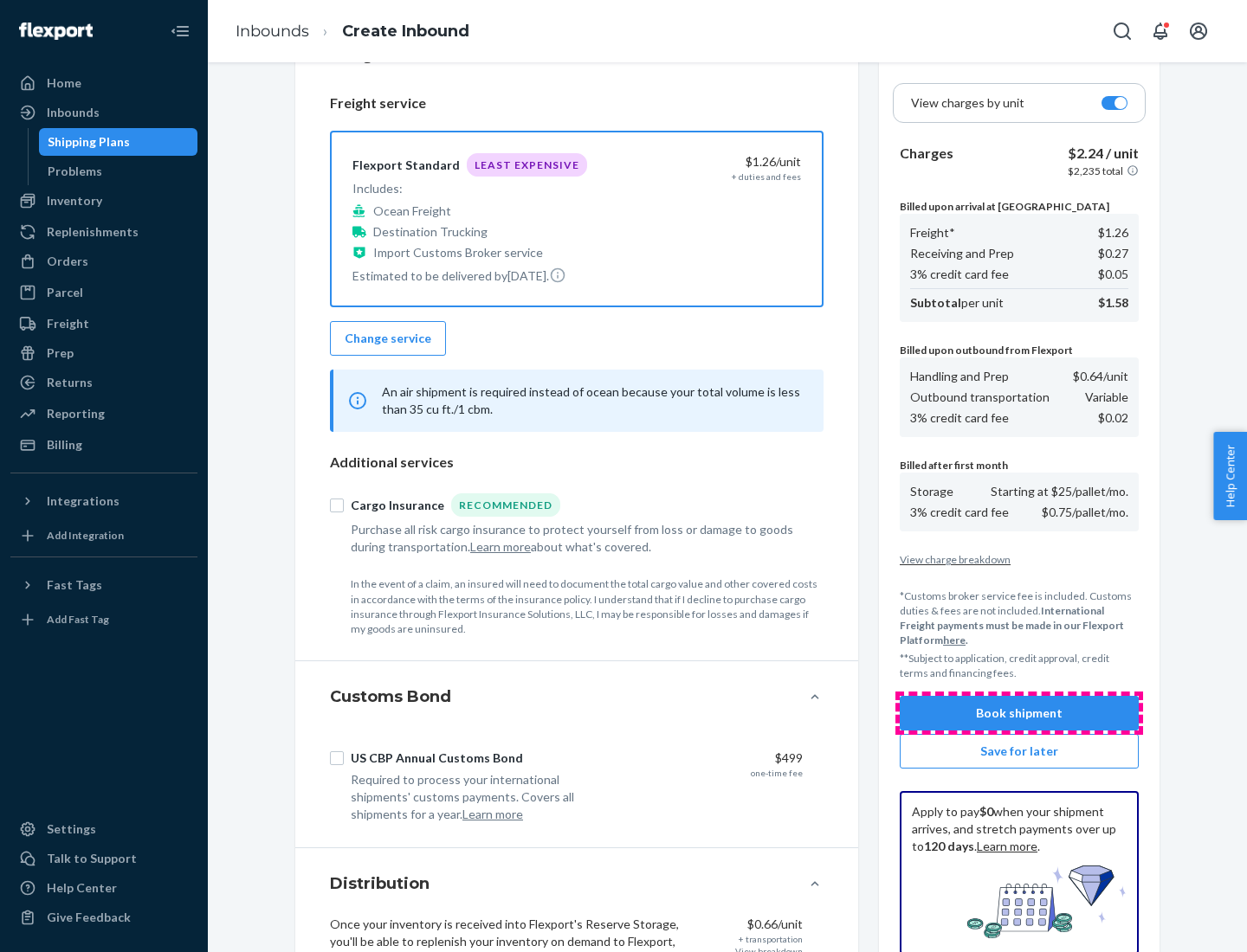
click at [1019, 713] on button "Book shipment" at bounding box center [1018, 713] width 239 height 34
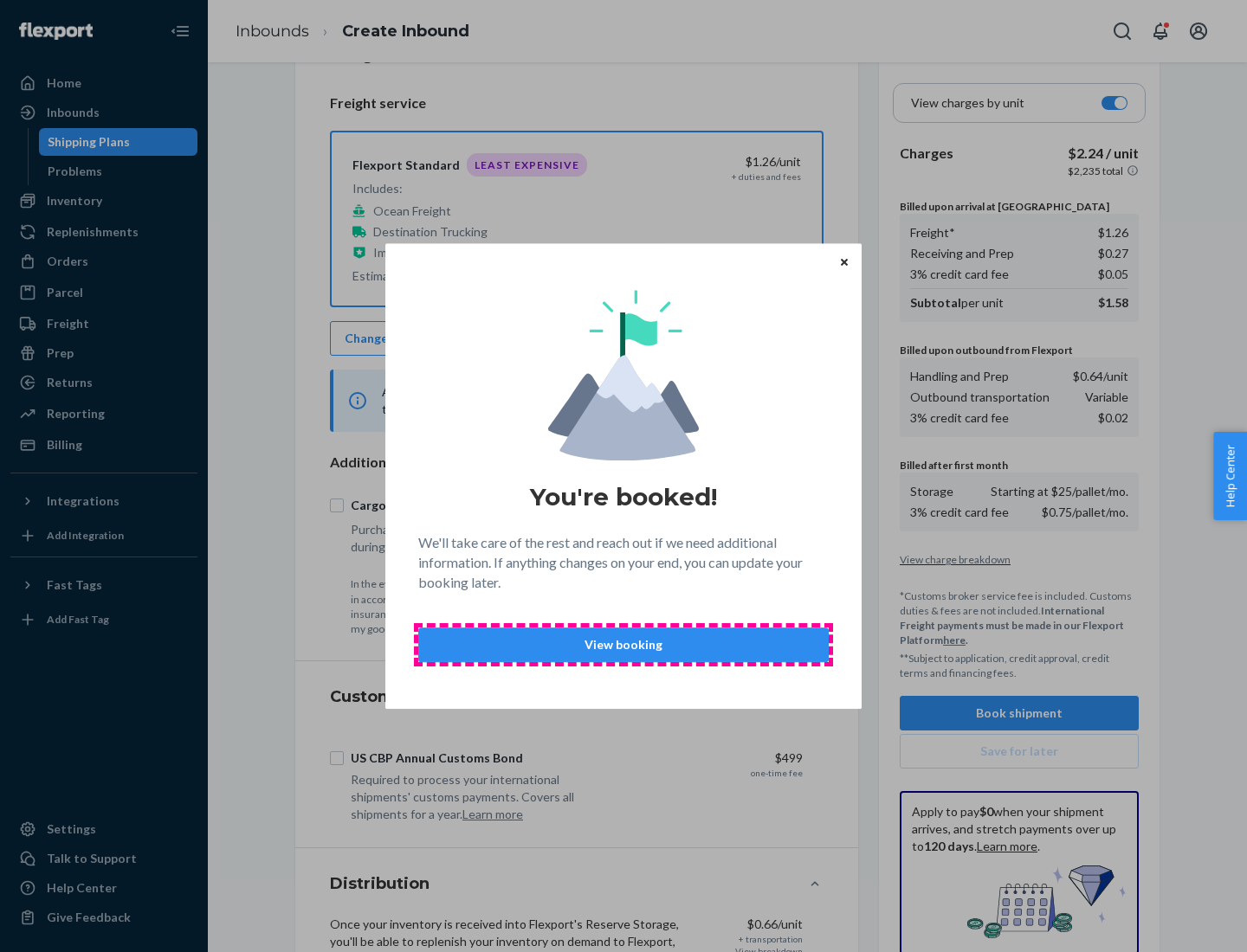
click at [624, 644] on p "View booking" at bounding box center [624, 644] width 381 height 17
